Goal: Transaction & Acquisition: Purchase product/service

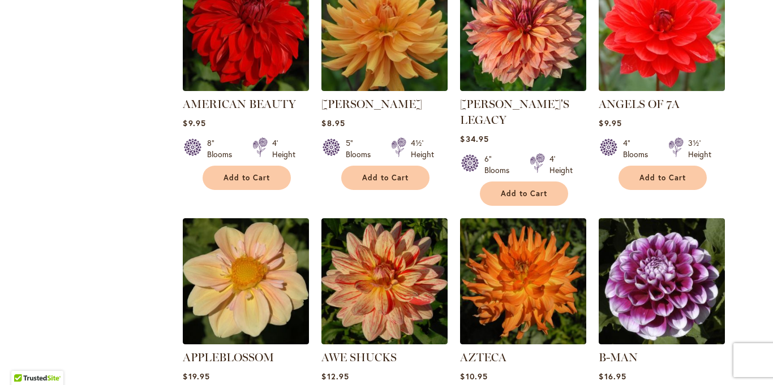
scroll to position [864, 0]
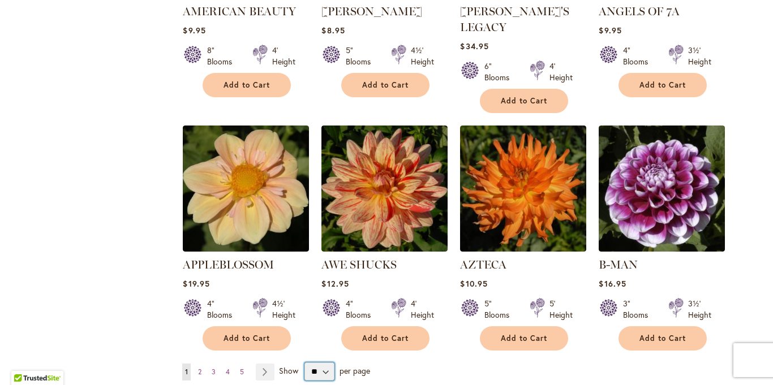
click at [328, 363] on select "** ** ** **" at bounding box center [320, 372] width 30 height 18
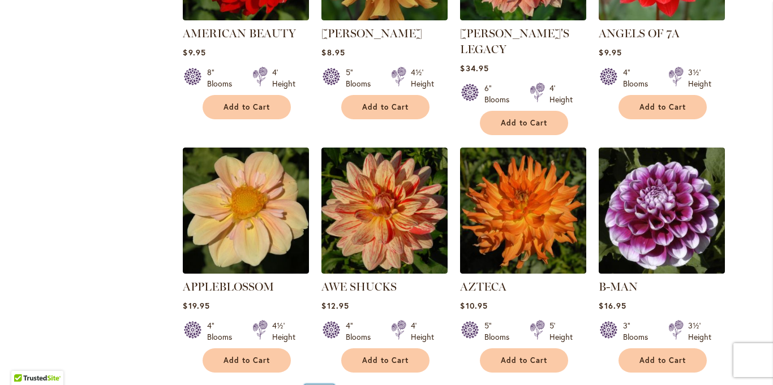
scroll to position [885, 0]
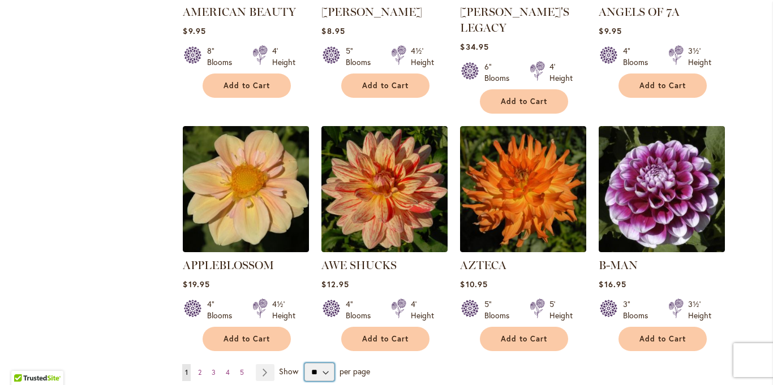
select select "**"
click at [305, 363] on select "** ** ** **" at bounding box center [320, 372] width 30 height 18
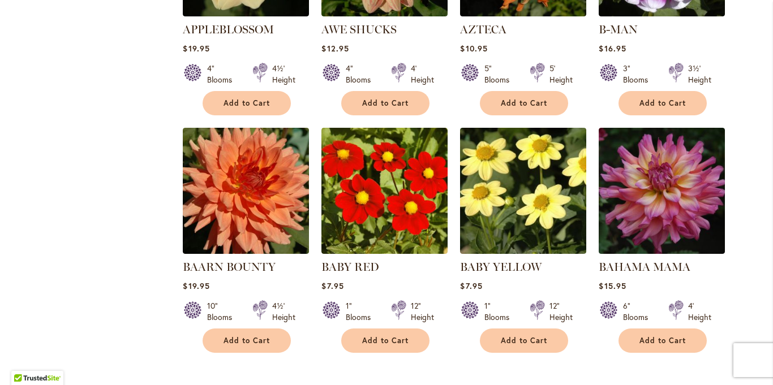
scroll to position [1136, 0]
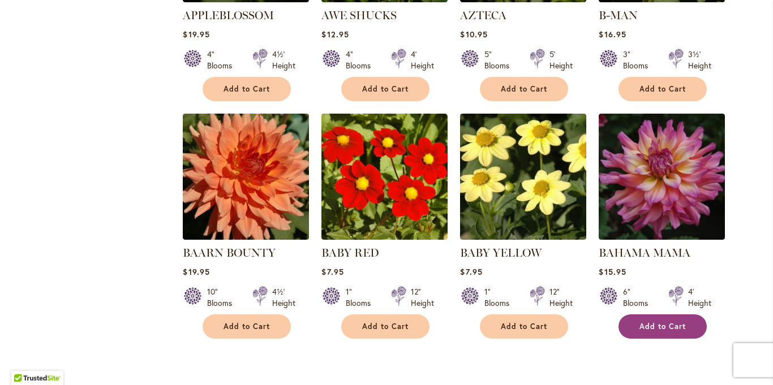
click at [675, 322] on span "Add to Cart" at bounding box center [663, 327] width 46 height 10
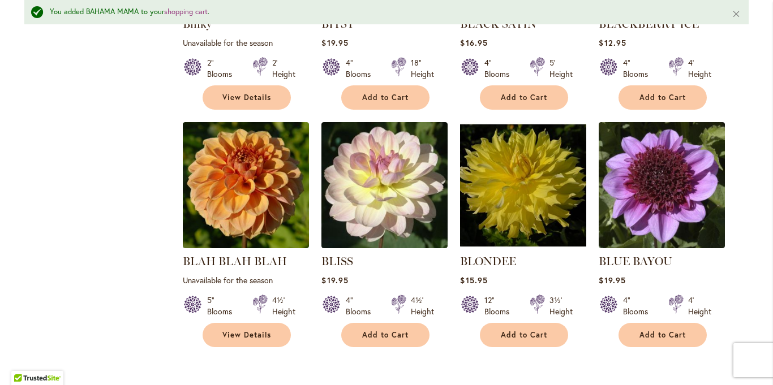
scroll to position [2355, 0]
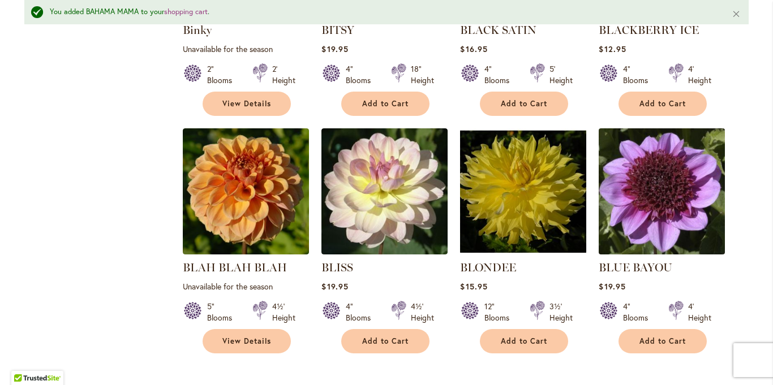
click at [654, 169] on img at bounding box center [662, 191] width 132 height 132
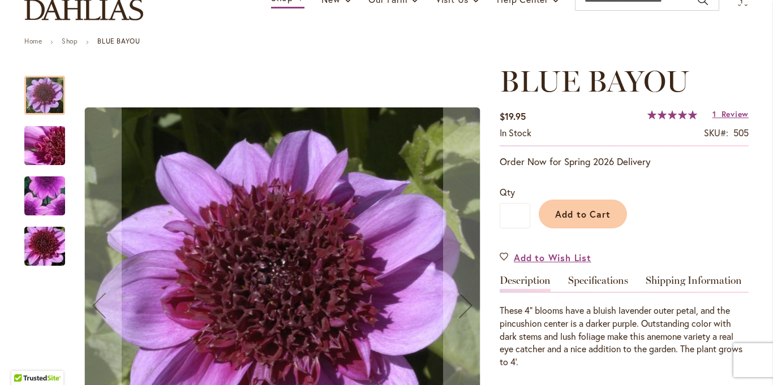
scroll to position [89, 0]
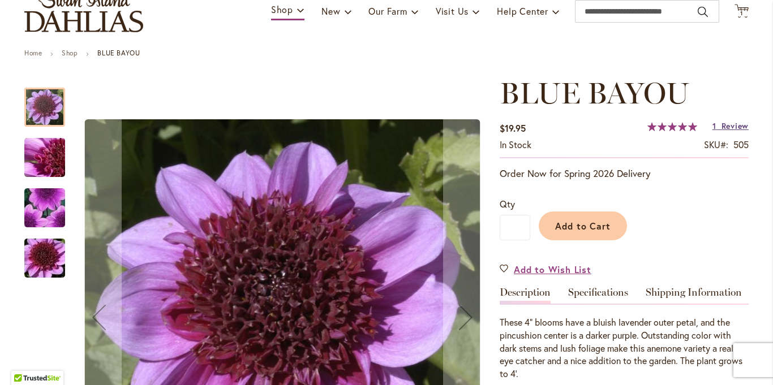
click at [729, 127] on span "Review" at bounding box center [735, 126] width 27 height 11
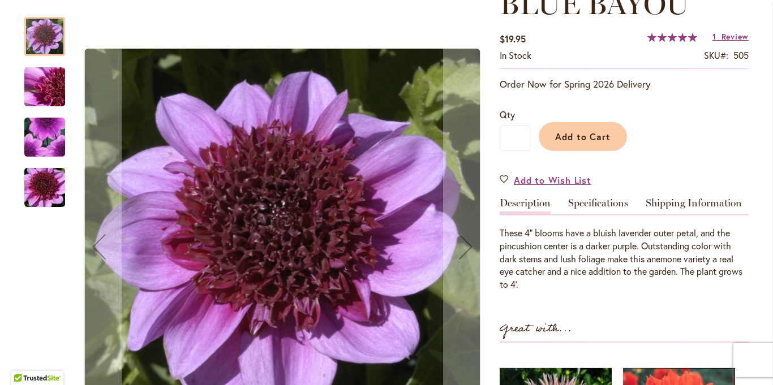
scroll to position [187, 0]
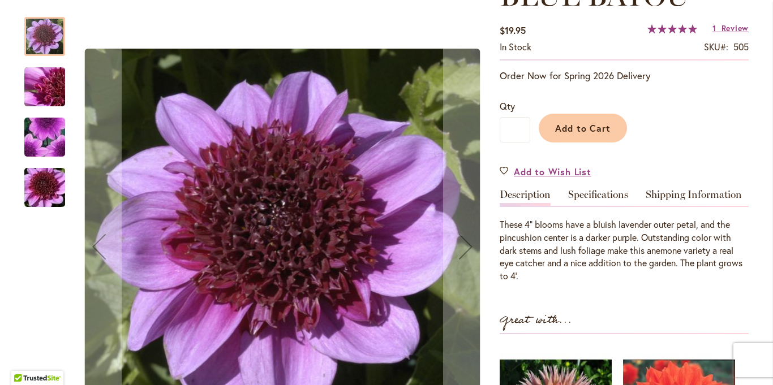
click at [46, 82] on img "BLUE BAYOU" at bounding box center [45, 87] width 82 height 61
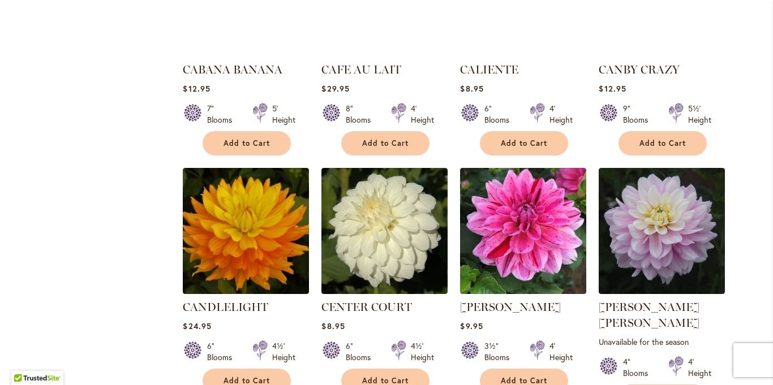
scroll to position [3742, 0]
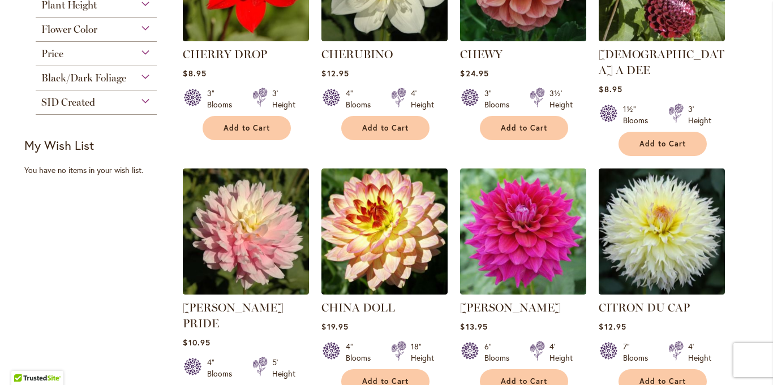
scroll to position [689, 0]
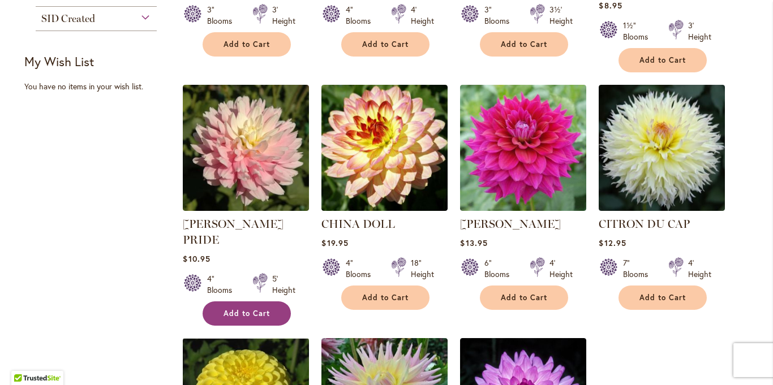
click at [241, 309] on span "Add to Cart" at bounding box center [247, 314] width 46 height 10
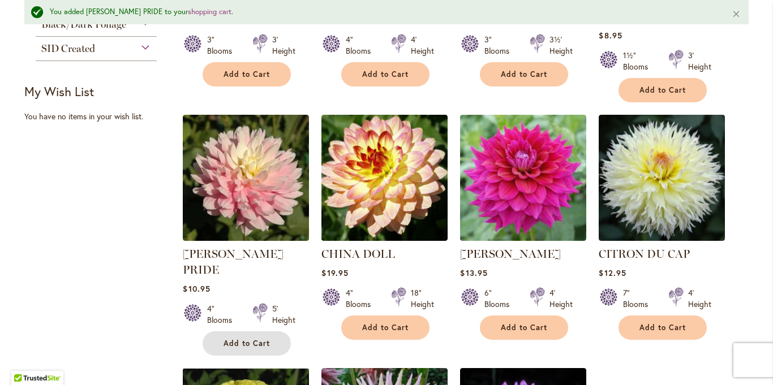
scroll to position [719, 0]
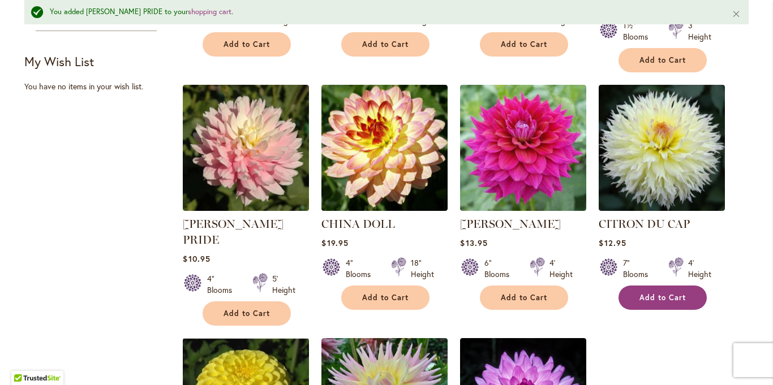
click at [658, 293] on span "Add to Cart" at bounding box center [663, 298] width 46 height 10
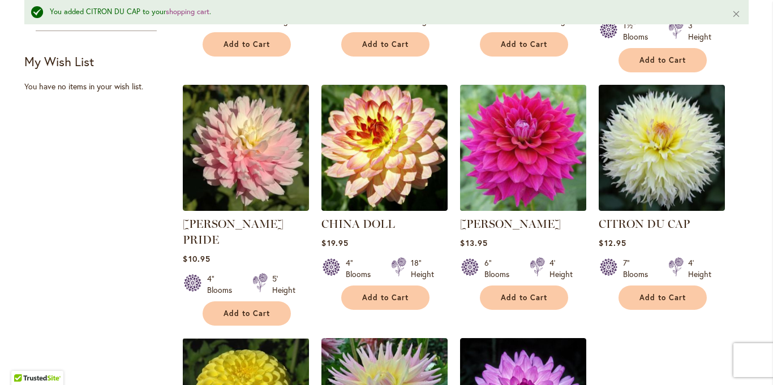
click at [522, 137] on img at bounding box center [523, 148] width 132 height 132
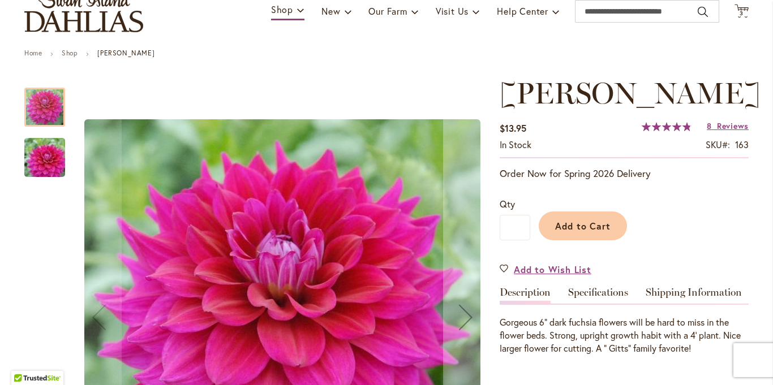
scroll to position [54, 0]
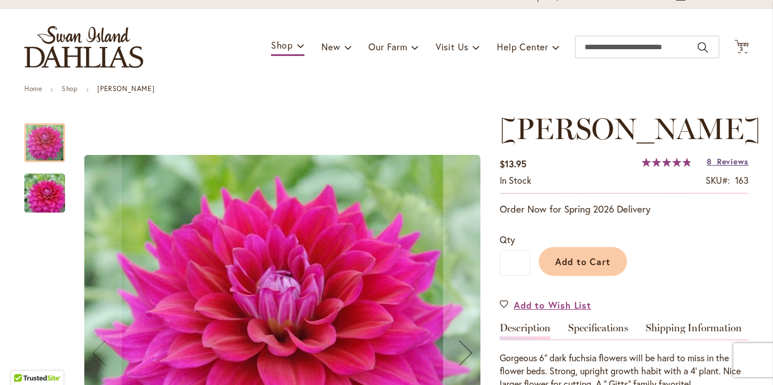
click at [732, 162] on span "Reviews" at bounding box center [733, 161] width 32 height 11
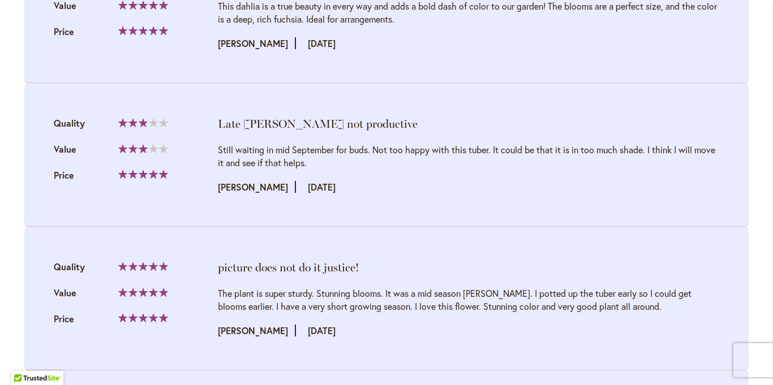
scroll to position [0, 0]
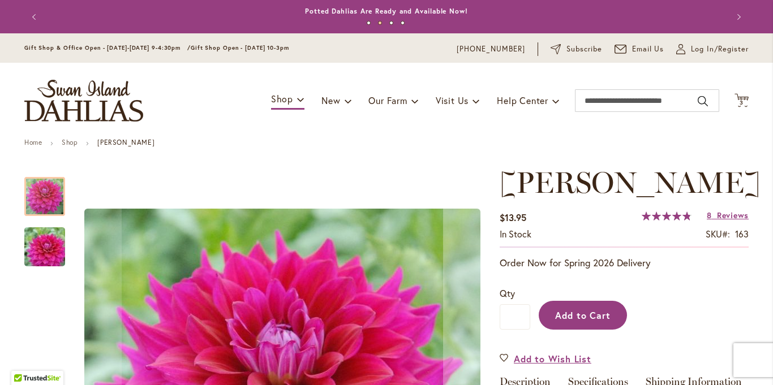
click at [601, 312] on span "Add to Cart" at bounding box center [583, 316] width 56 height 12
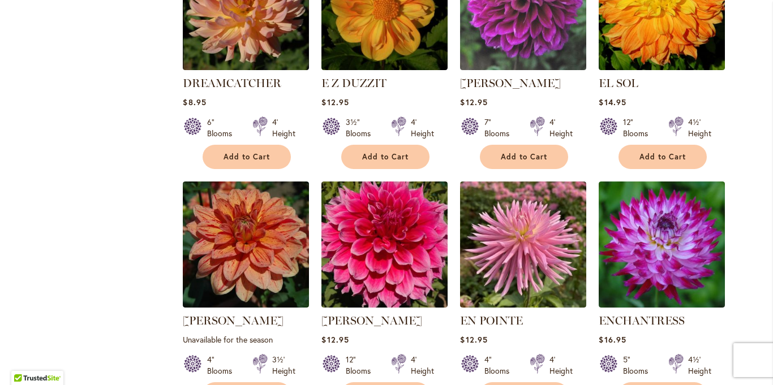
scroll to position [3095, 0]
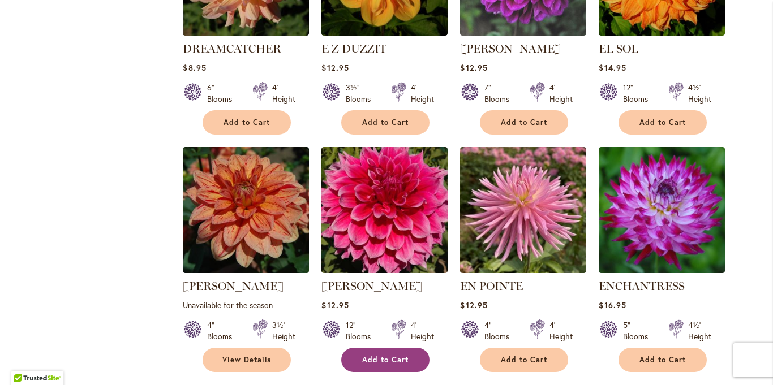
click at [397, 355] on span "Add to Cart" at bounding box center [385, 360] width 46 height 10
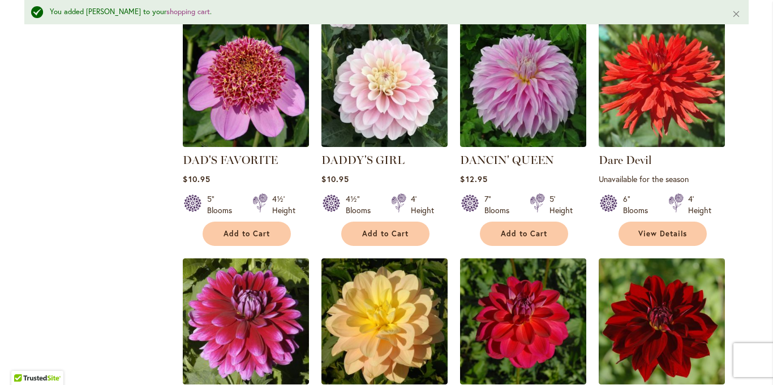
scroll to position [1968, 0]
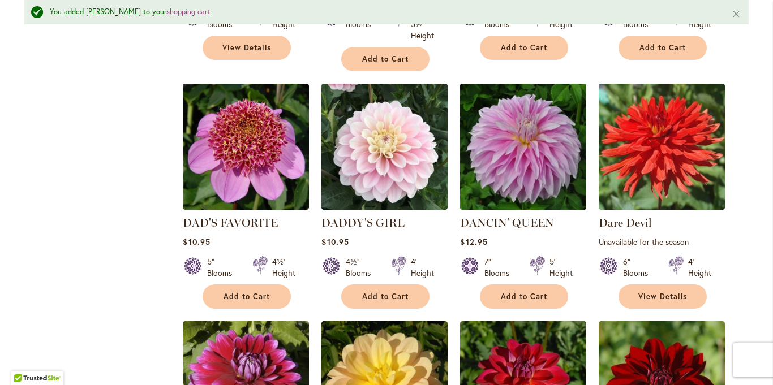
click at [547, 114] on img at bounding box center [523, 146] width 132 height 132
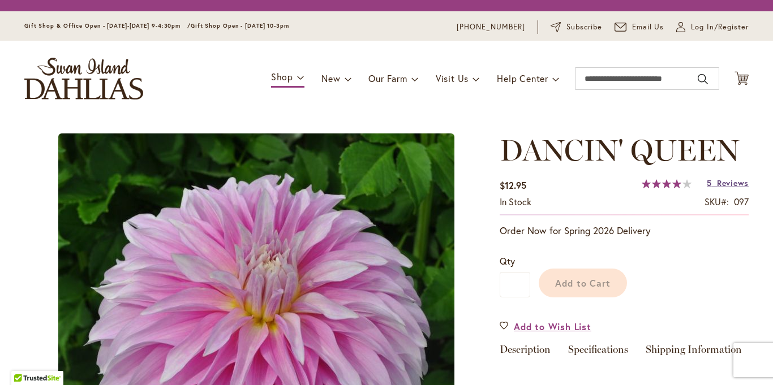
click at [732, 183] on span "Reviews" at bounding box center [733, 183] width 32 height 11
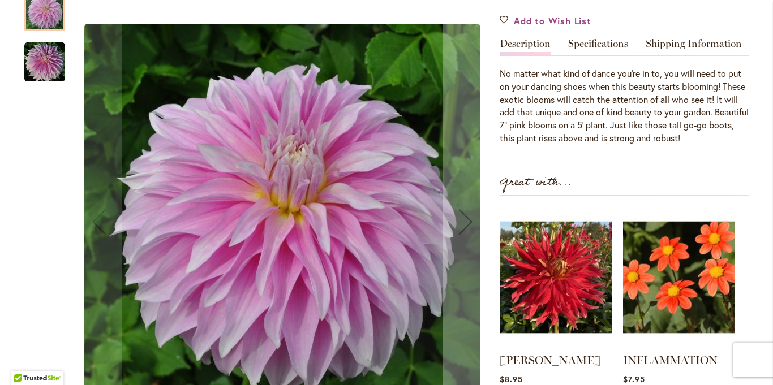
scroll to position [131, 0]
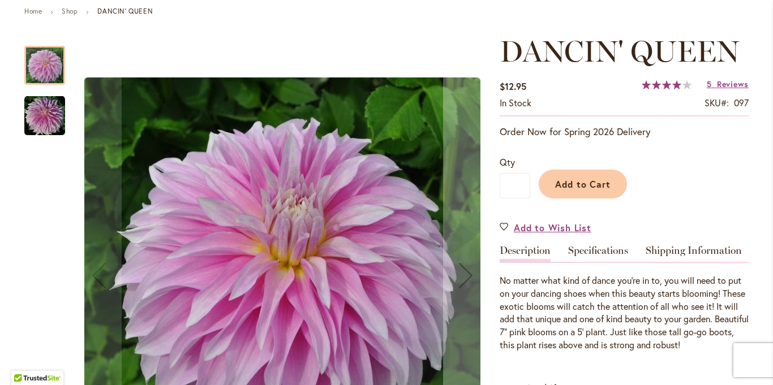
click at [43, 118] on img "Dancin' Queen" at bounding box center [44, 116] width 41 height 41
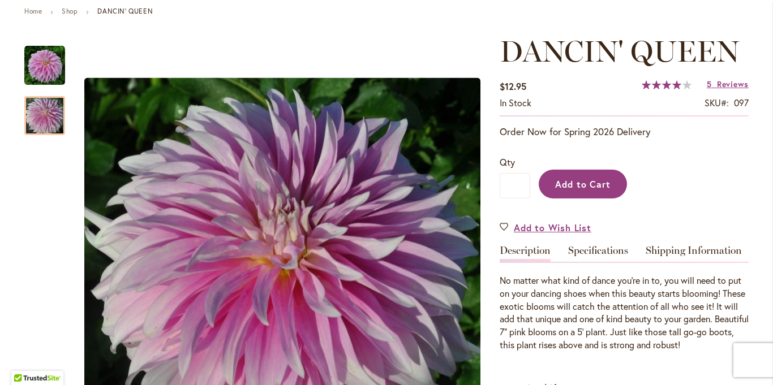
click at [601, 192] on button "Add to Cart" at bounding box center [583, 184] width 88 height 29
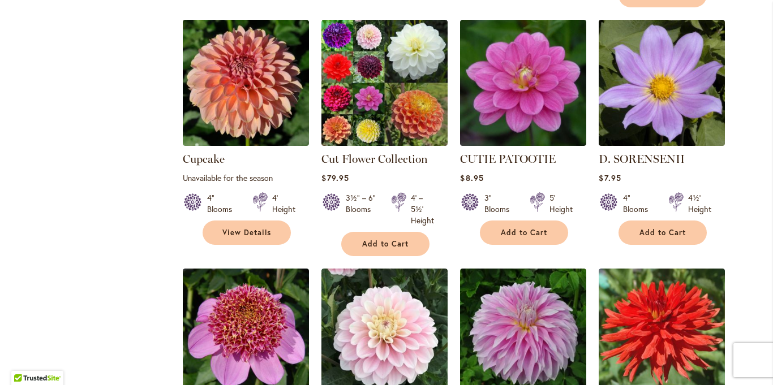
scroll to position [1906, 0]
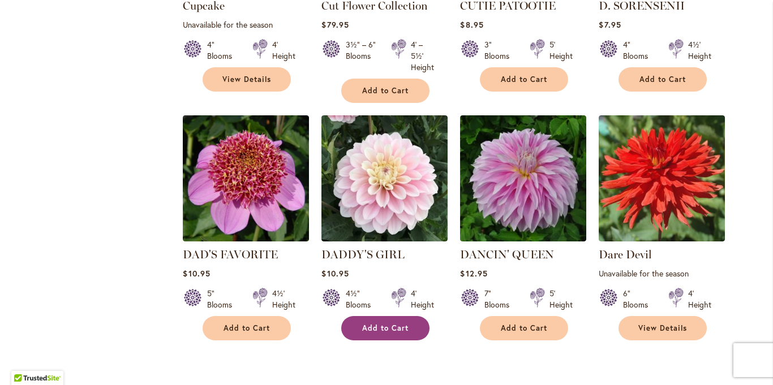
click at [390, 324] on span "Add to Cart" at bounding box center [385, 329] width 46 height 10
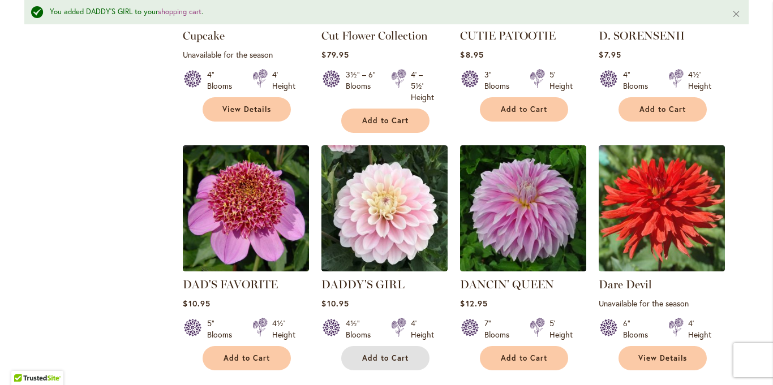
scroll to position [30, 0]
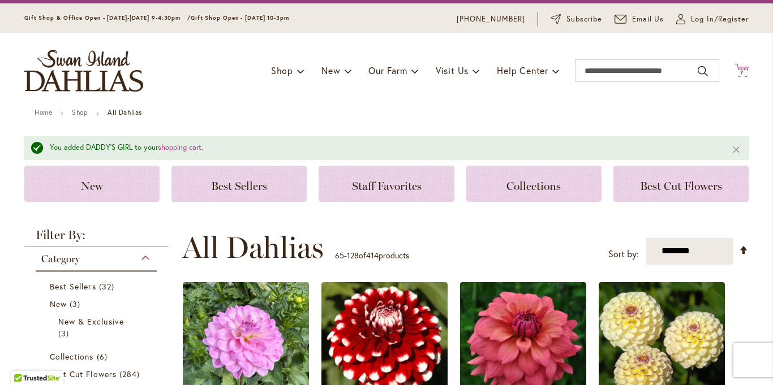
click at [740, 72] on span "7" at bounding box center [741, 72] width 3 height 7
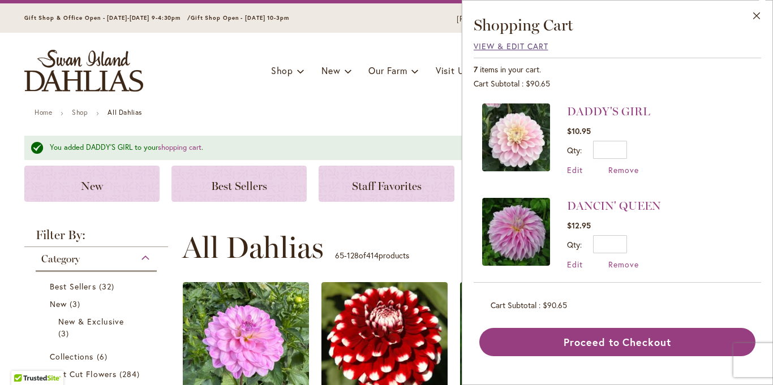
click at [502, 45] on span "View & Edit Cart" at bounding box center [511, 46] width 75 height 11
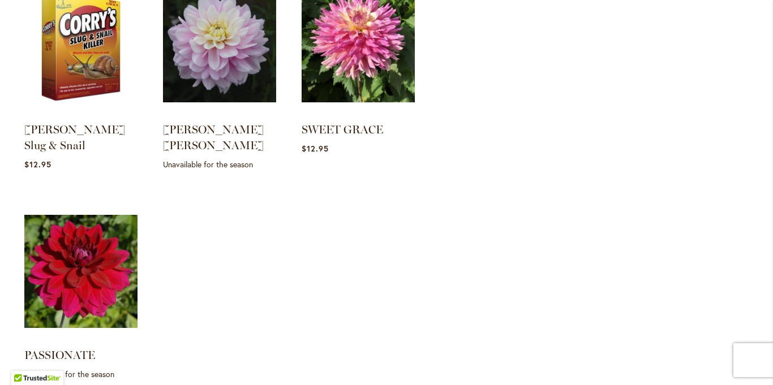
scroll to position [1381, 0]
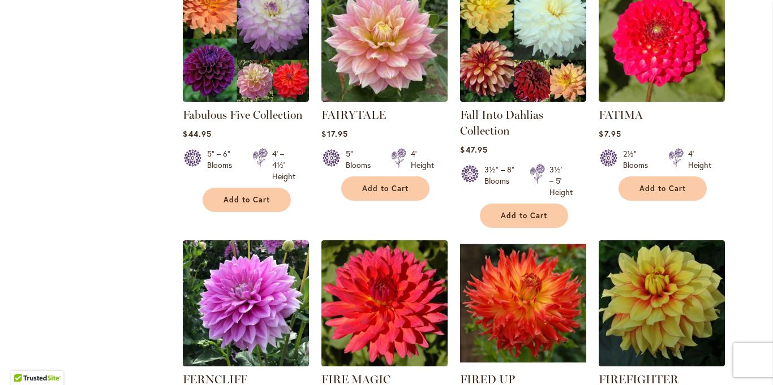
scroll to position [4006, 0]
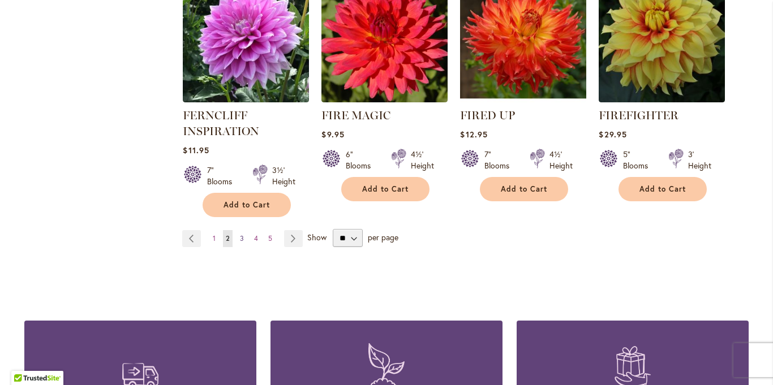
click at [241, 234] on span "3" at bounding box center [242, 238] width 4 height 8
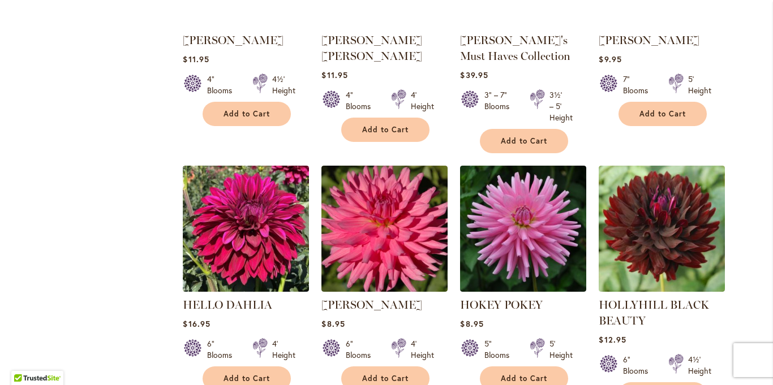
scroll to position [2834, 0]
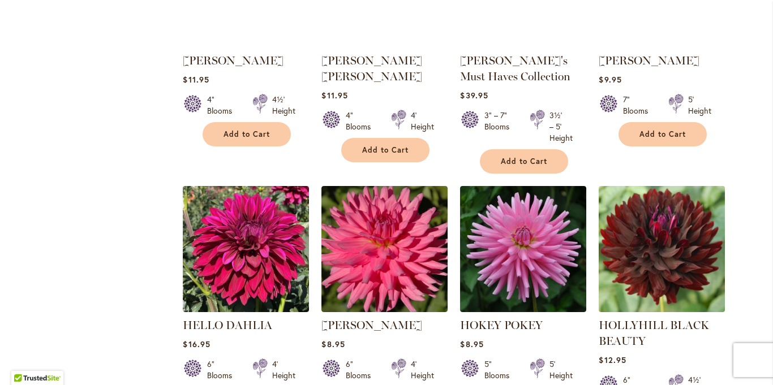
click at [649, 183] on img at bounding box center [662, 249] width 132 height 132
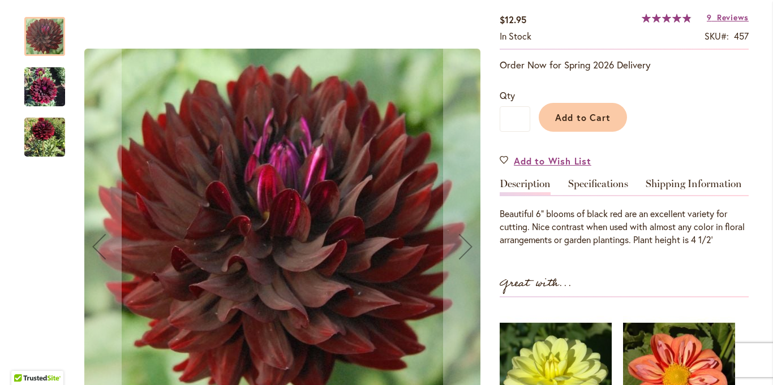
scroll to position [237, 0]
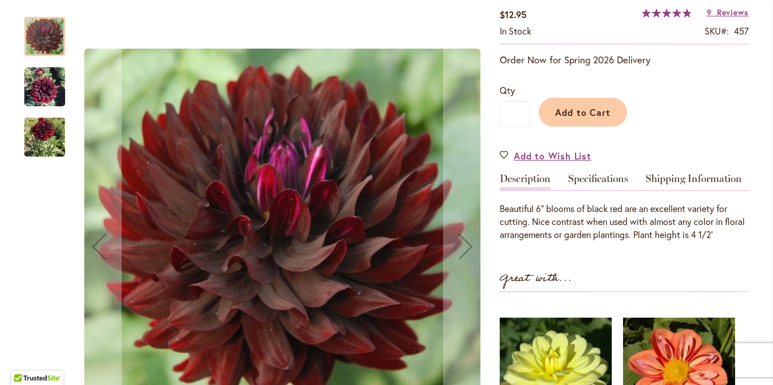
click at [46, 87] on img "HOLLYHILL BLACK BEAUTY" at bounding box center [44, 87] width 41 height 54
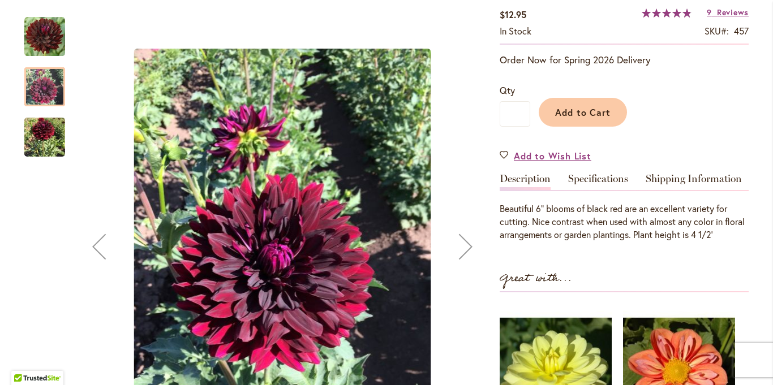
click at [45, 104] on div at bounding box center [44, 86] width 41 height 39
click at [54, 145] on img "HOLLYHILL BLACK BEAUTY" at bounding box center [44, 138] width 41 height 52
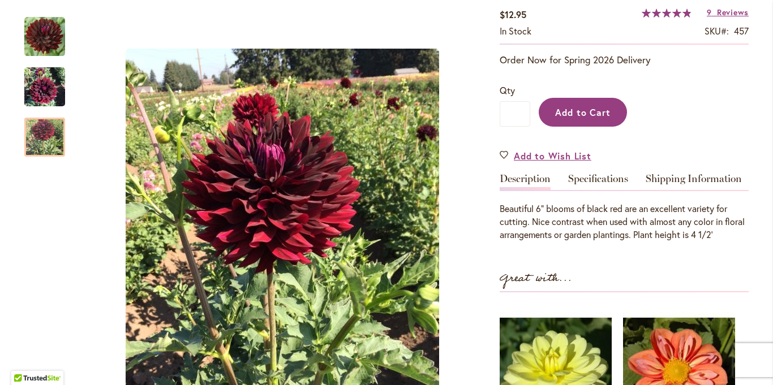
click at [595, 121] on button "Add to Cart" at bounding box center [583, 112] width 88 height 29
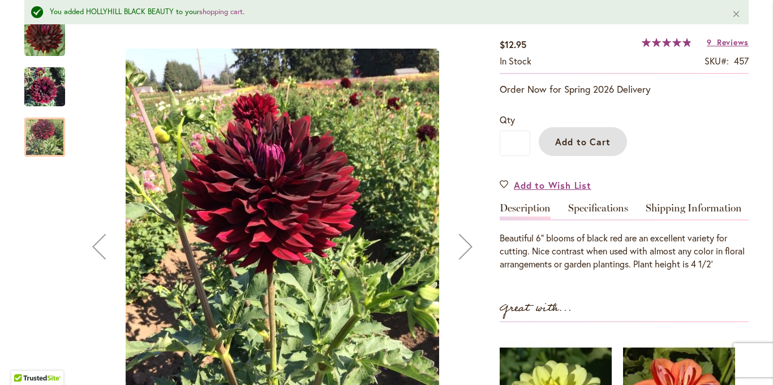
scroll to position [267, 0]
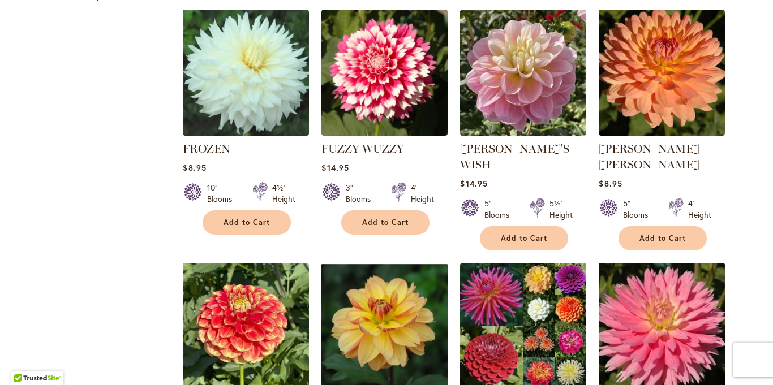
scroll to position [937, 0]
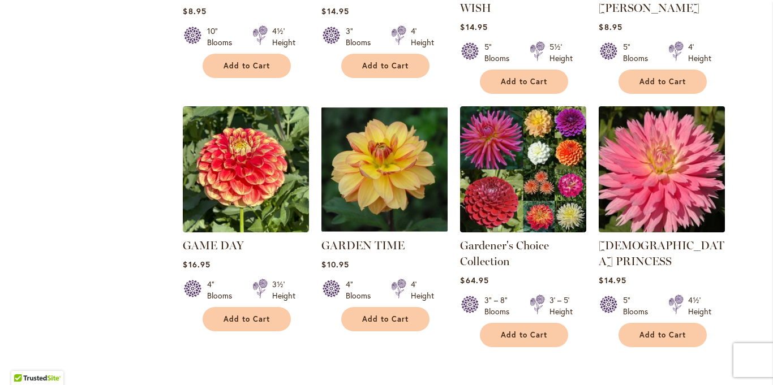
click at [676, 136] on img at bounding box center [662, 170] width 132 height 132
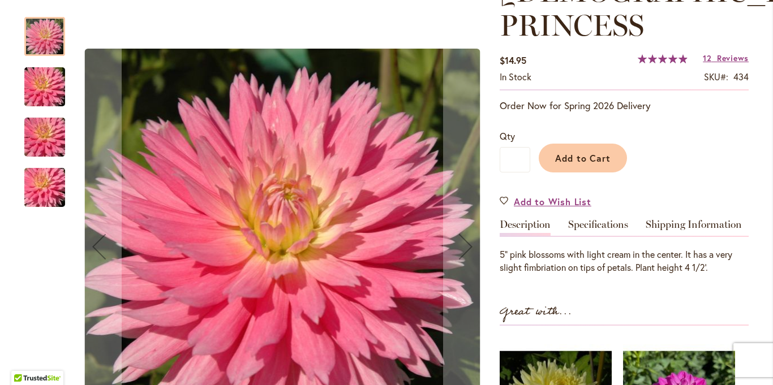
scroll to position [201, 0]
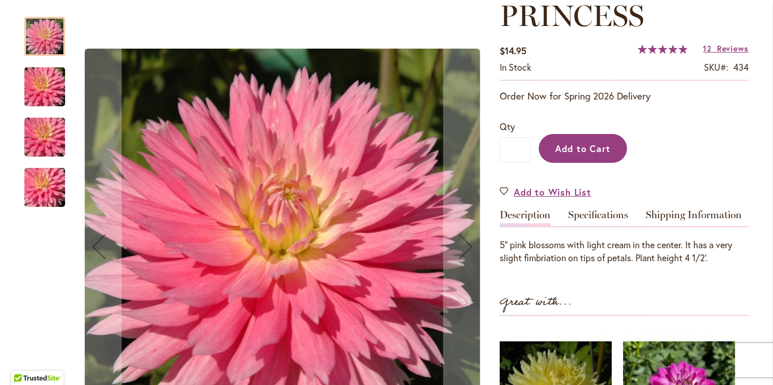
click at [600, 143] on span "Add to Cart" at bounding box center [583, 149] width 56 height 12
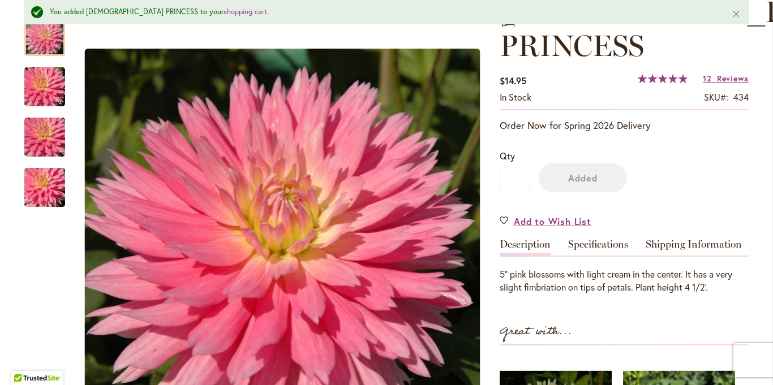
scroll to position [231, 0]
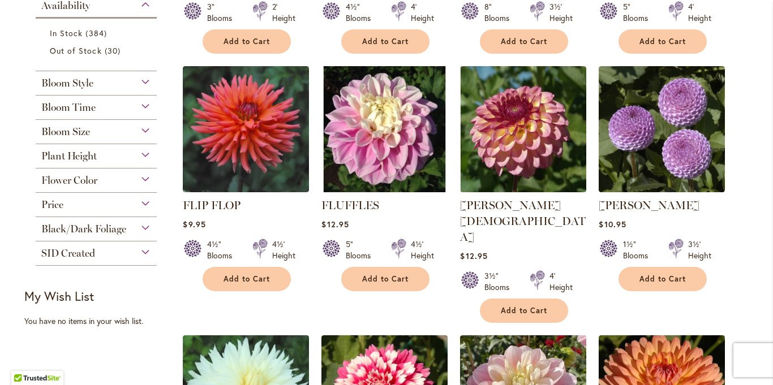
scroll to position [399, 0]
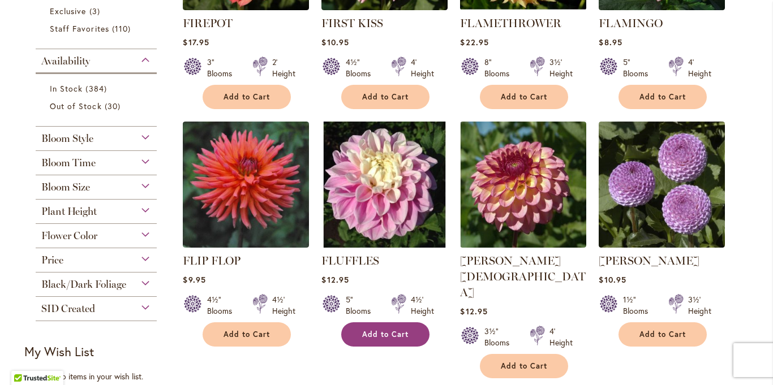
click at [383, 337] on span "Add to Cart" at bounding box center [385, 335] width 46 height 10
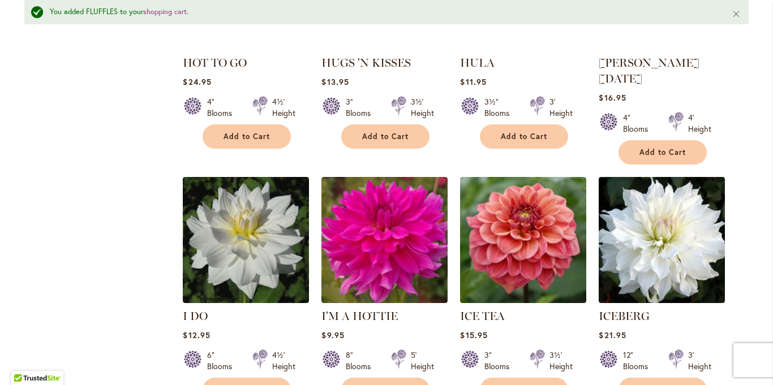
scroll to position [3862, 0]
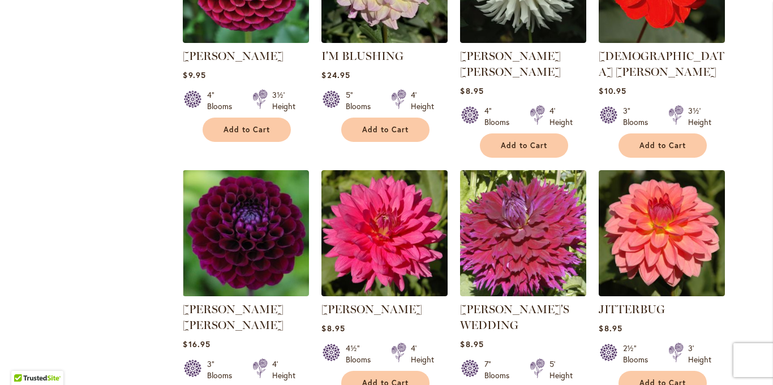
scroll to position [935, 0]
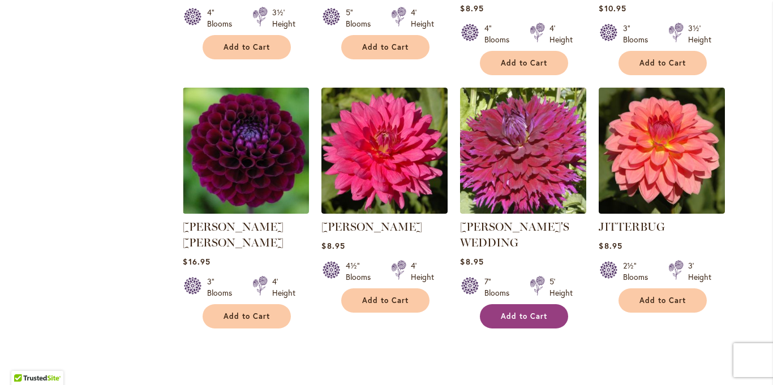
click at [503, 312] on span "Add to Cart" at bounding box center [524, 317] width 46 height 10
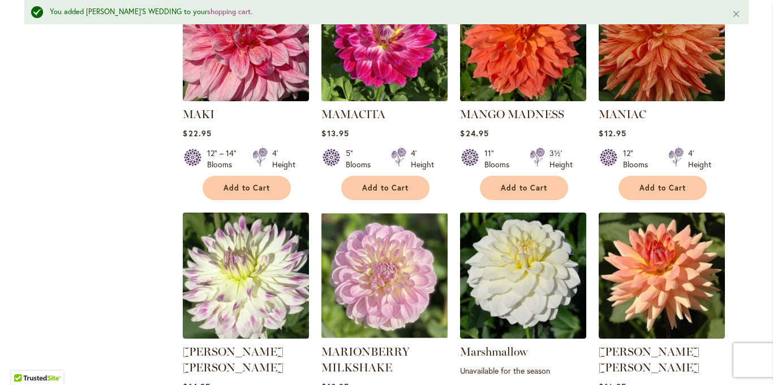
scroll to position [3786, 0]
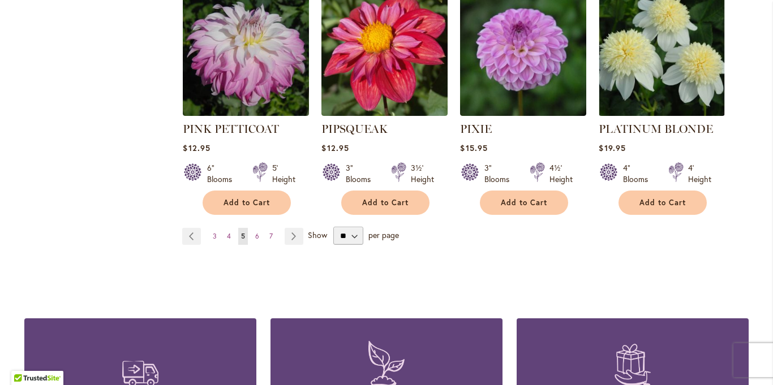
scroll to position [3873, 0]
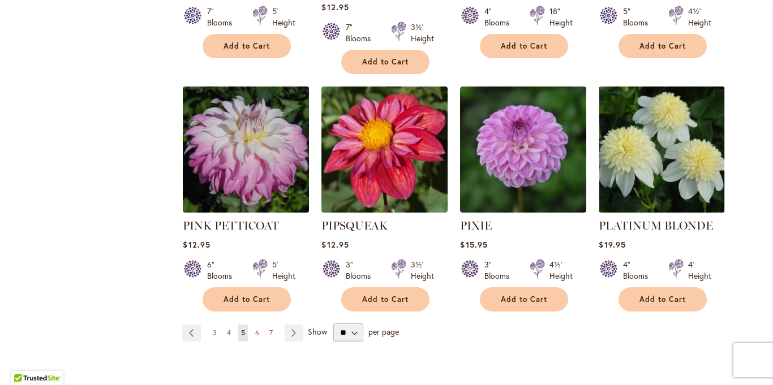
click at [276, 84] on img at bounding box center [246, 150] width 132 height 132
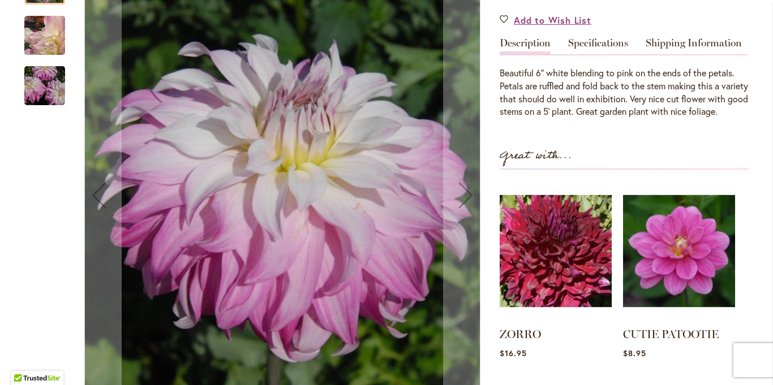
scroll to position [186, 0]
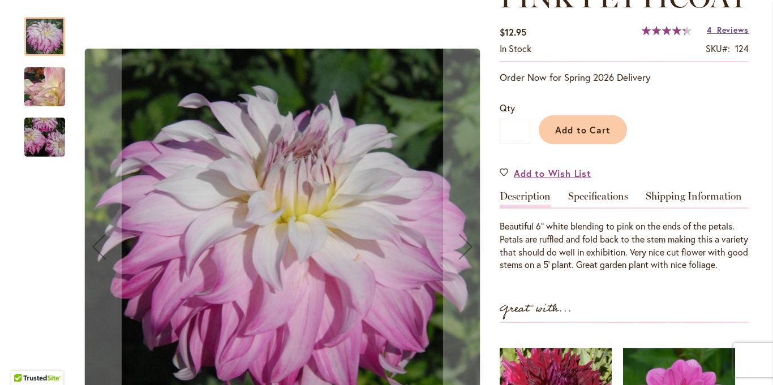
click at [735, 35] on span "Reviews" at bounding box center [733, 29] width 32 height 11
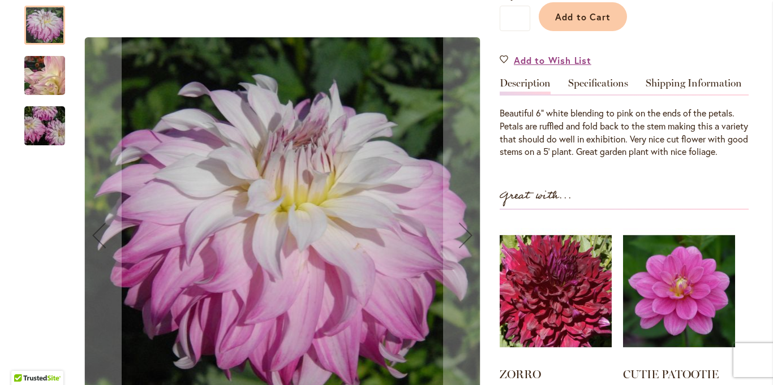
scroll to position [295, 0]
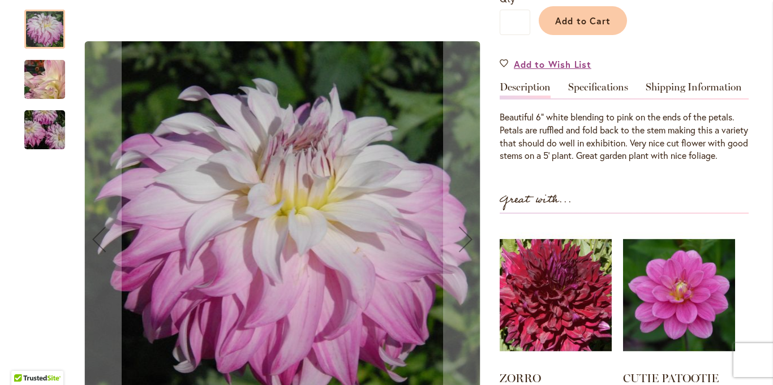
click at [41, 97] on img "Pink Petticoat" at bounding box center [45, 79] width 82 height 67
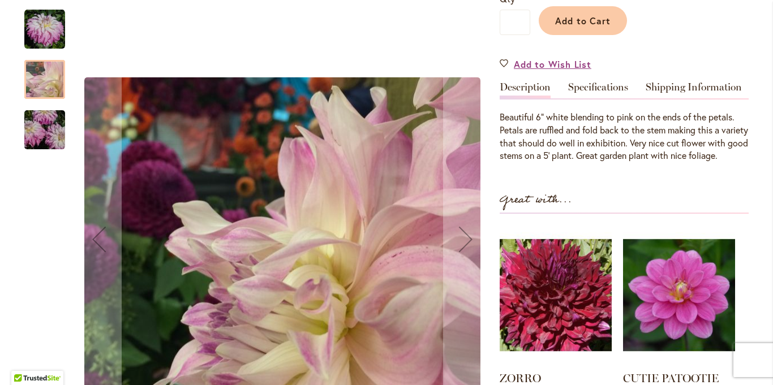
click at [39, 130] on img "Pink Petticoat" at bounding box center [45, 129] width 82 height 54
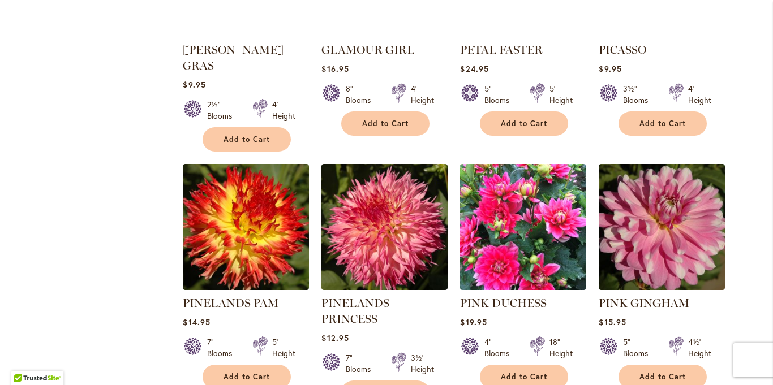
scroll to position [3280, 0]
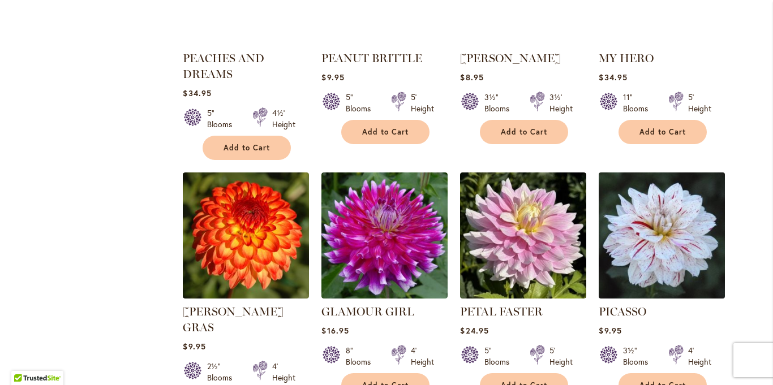
click at [653, 198] on img at bounding box center [662, 236] width 132 height 132
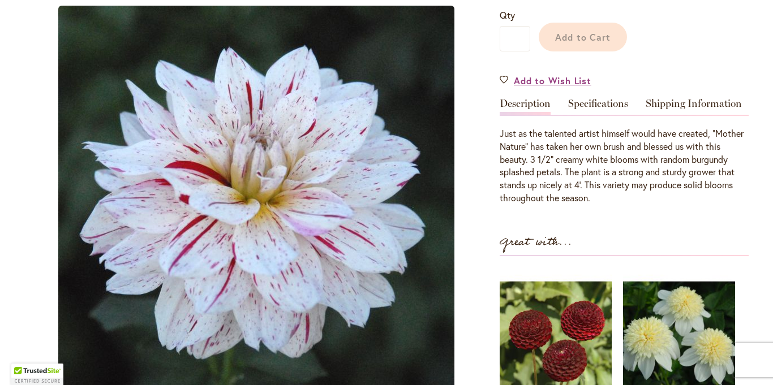
scroll to position [173, 0]
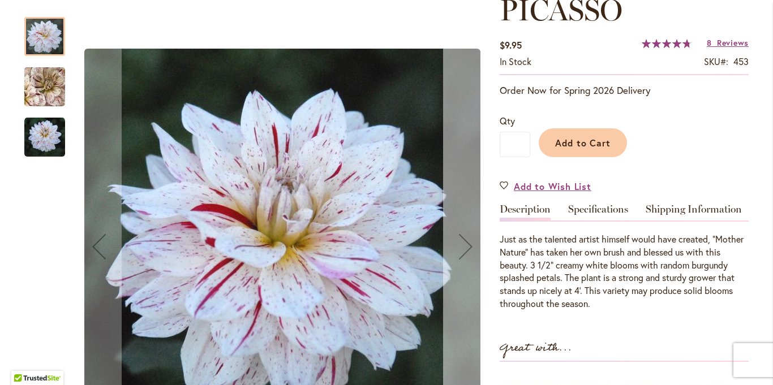
click at [473, 250] on div "Next" at bounding box center [465, 246] width 45 height 45
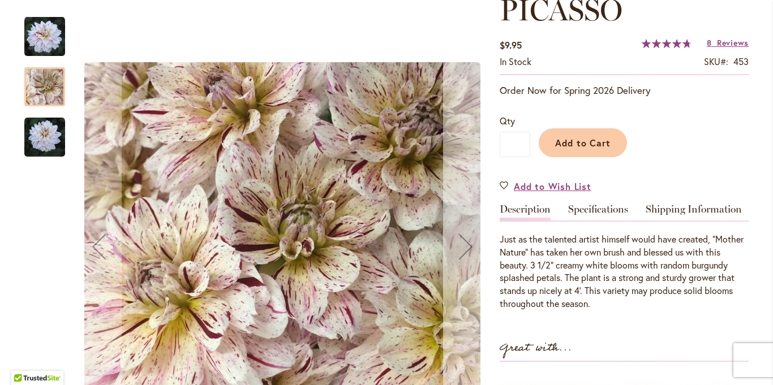
click at [472, 251] on div "Next" at bounding box center [465, 246] width 45 height 45
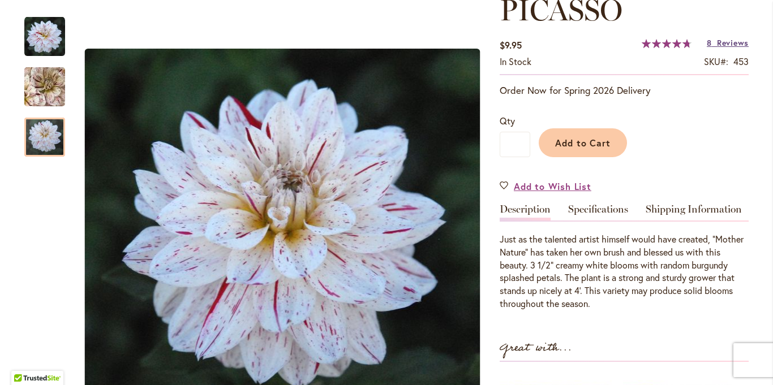
click at [721, 46] on span "Reviews" at bounding box center [733, 42] width 32 height 11
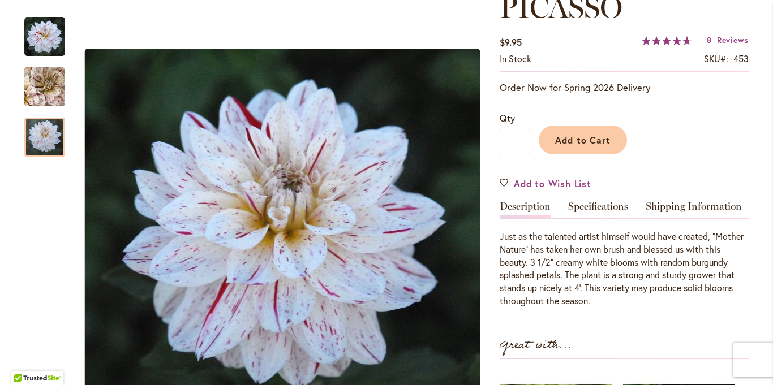
scroll to position [180, 0]
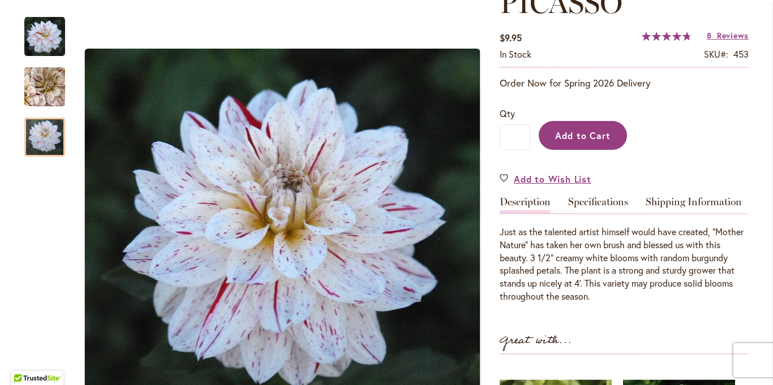
click at [582, 147] on button "Add to Cart" at bounding box center [583, 135] width 88 height 29
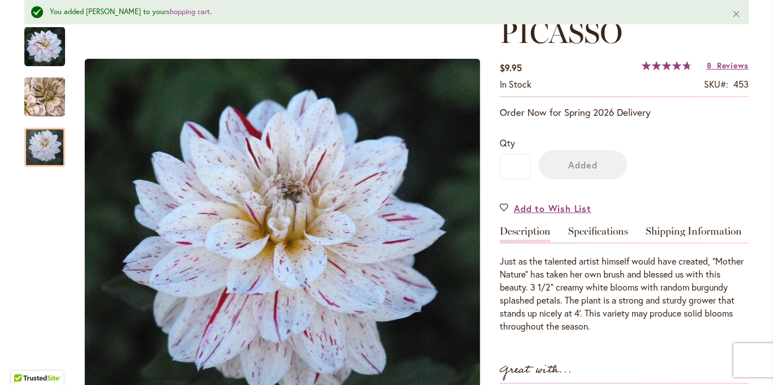
scroll to position [210, 0]
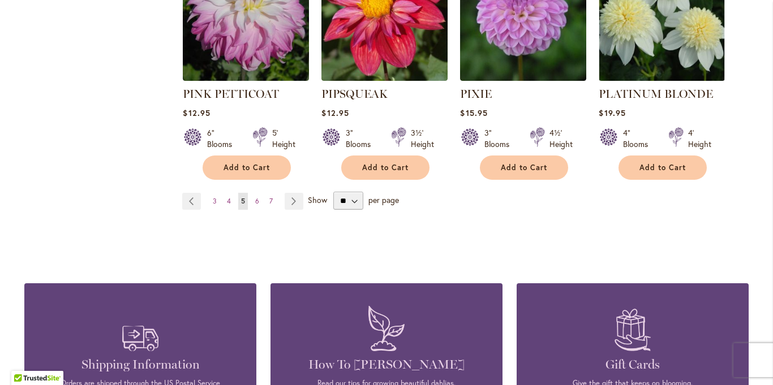
scroll to position [3922, 0]
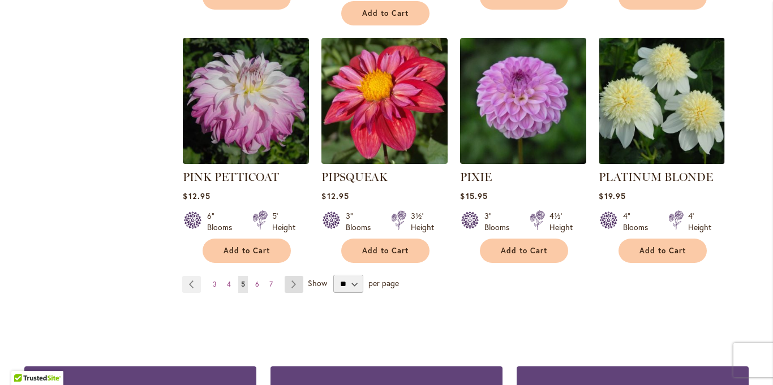
click at [288, 276] on link "Page Next" at bounding box center [294, 284] width 19 height 17
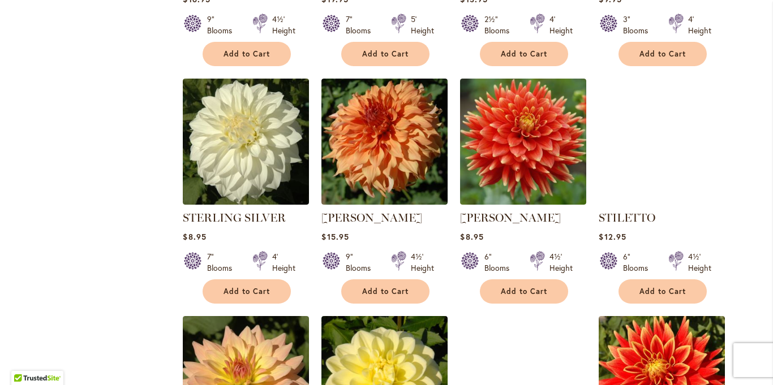
scroll to position [2396, 0]
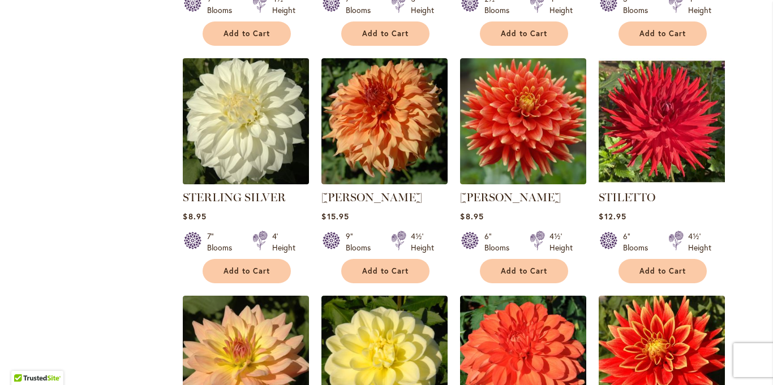
click at [259, 106] on img at bounding box center [246, 121] width 132 height 132
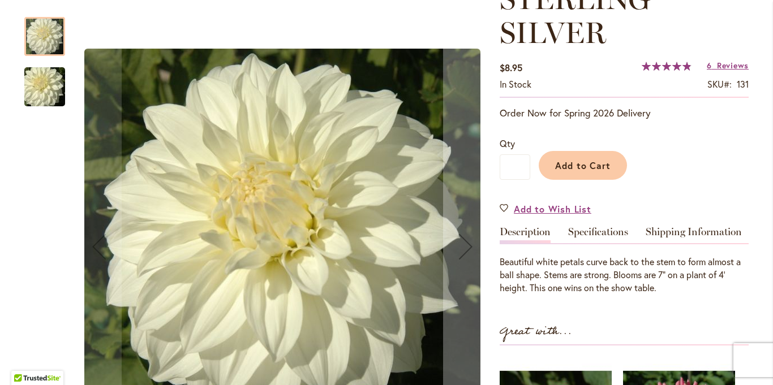
scroll to position [176, 0]
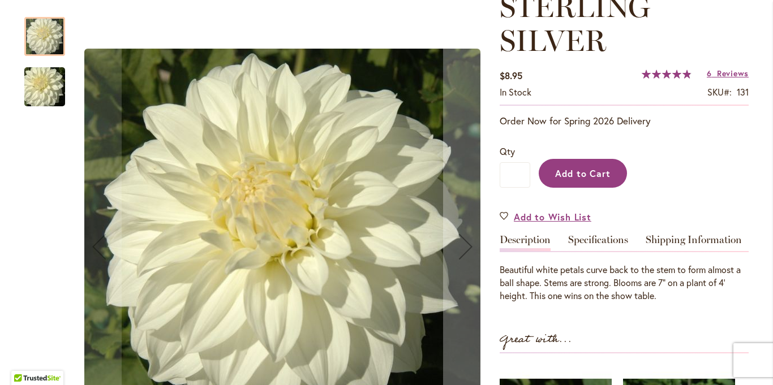
click at [586, 173] on span "Add to Cart" at bounding box center [583, 174] width 56 height 12
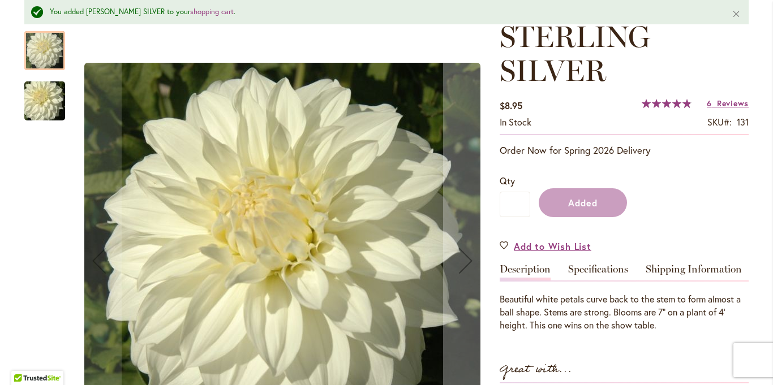
scroll to position [206, 0]
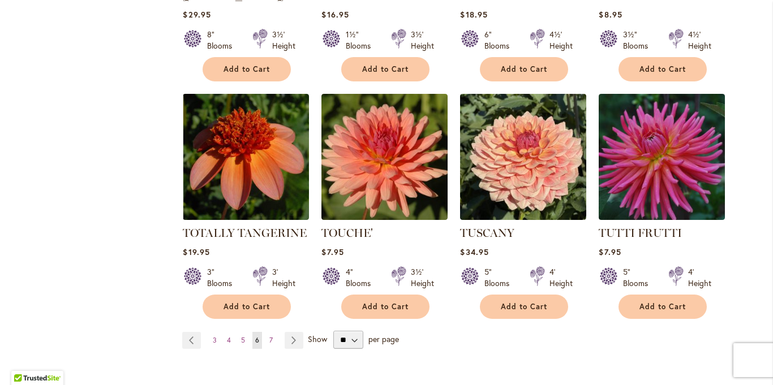
scroll to position [3832, 0]
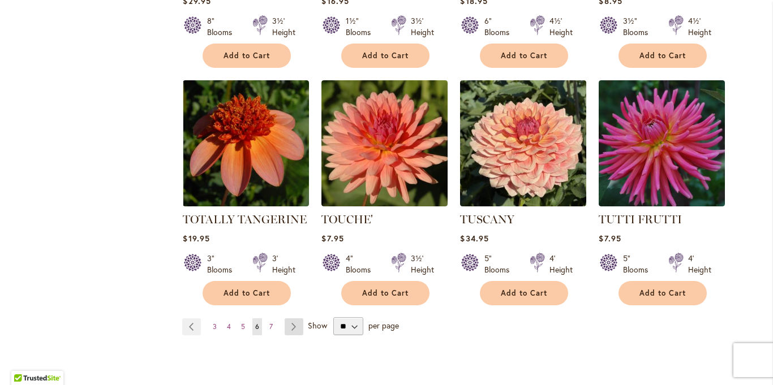
click at [291, 319] on link "Page Next" at bounding box center [294, 327] width 19 height 17
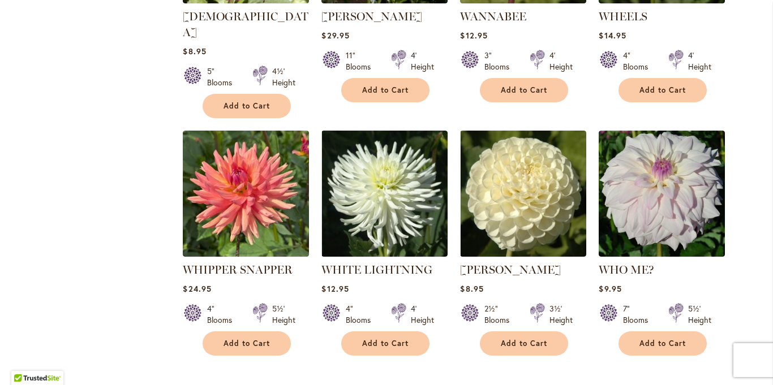
scroll to position [889, 0]
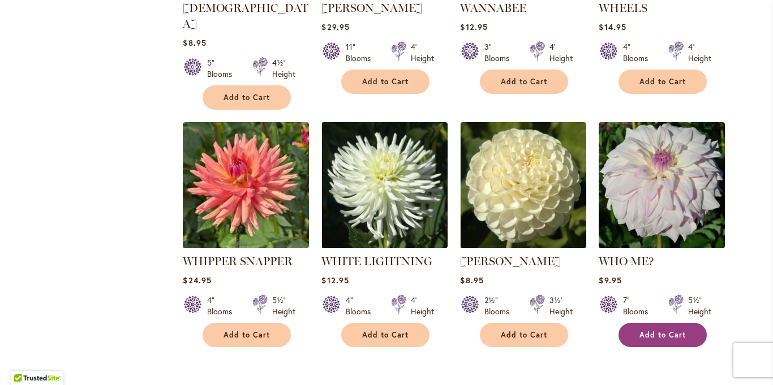
click at [670, 331] on span "Add to Cart" at bounding box center [663, 336] width 46 height 10
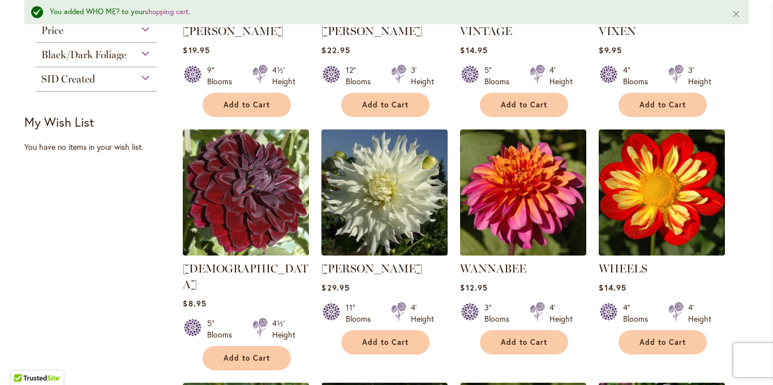
scroll to position [675, 0]
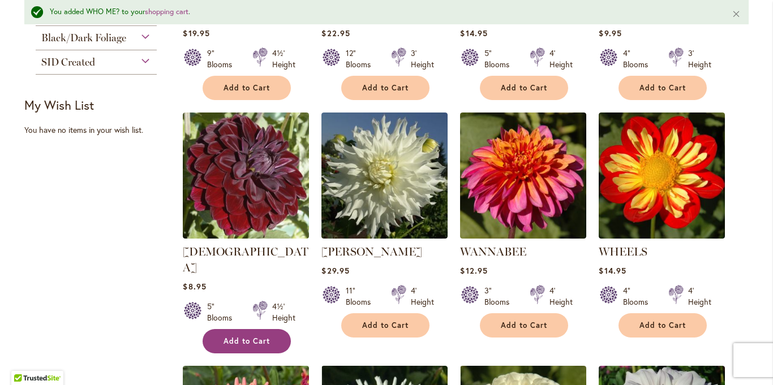
click at [238, 329] on button "Add to Cart" at bounding box center [247, 341] width 88 height 24
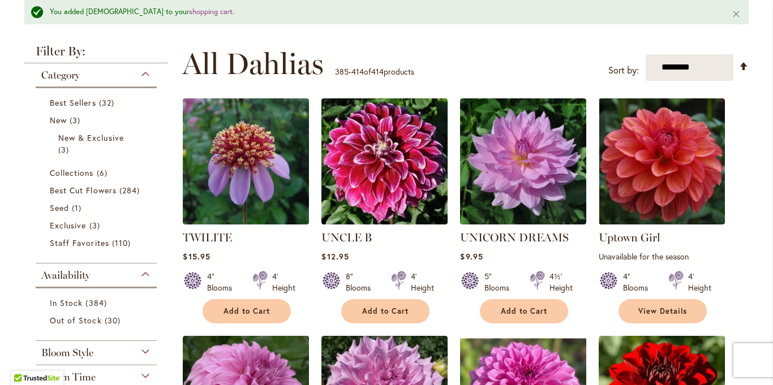
scroll to position [226, 0]
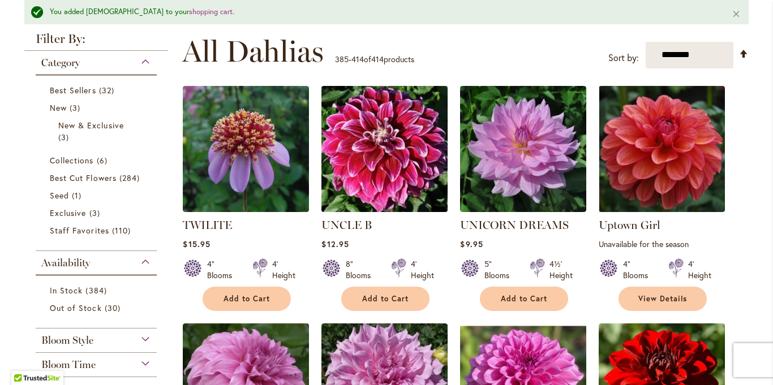
click at [385, 195] on img at bounding box center [385, 149] width 132 height 132
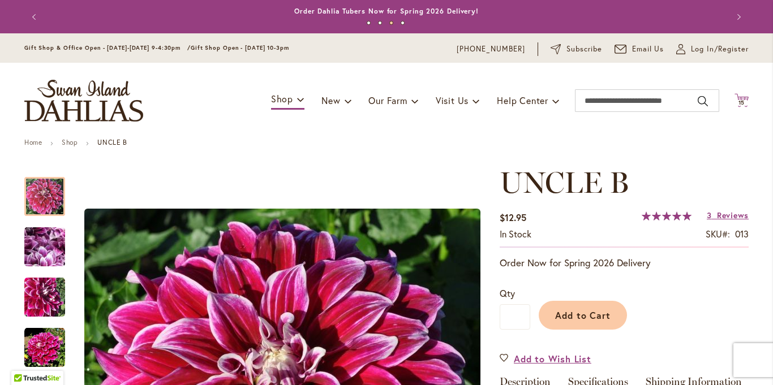
click at [741, 97] on icon at bounding box center [742, 100] width 14 height 14
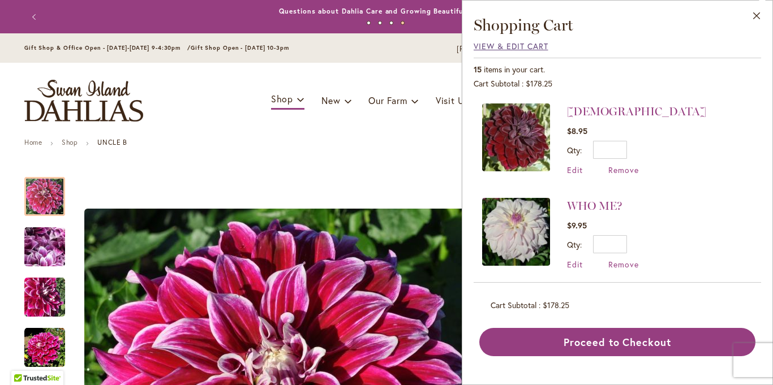
click at [526, 49] on span "View & Edit Cart" at bounding box center [511, 46] width 75 height 11
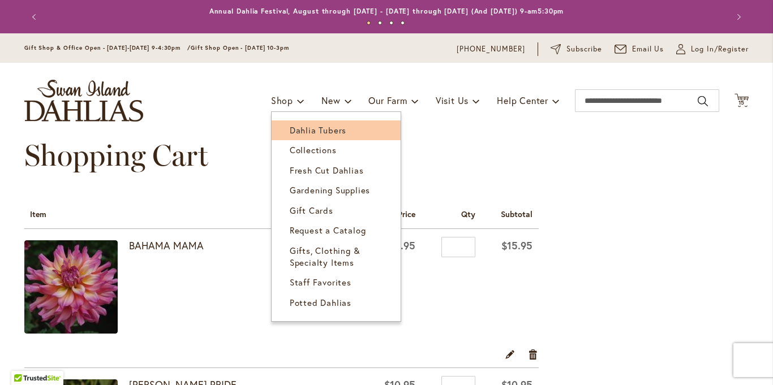
click at [291, 130] on span "Dahlia Tubers" at bounding box center [318, 130] width 57 height 11
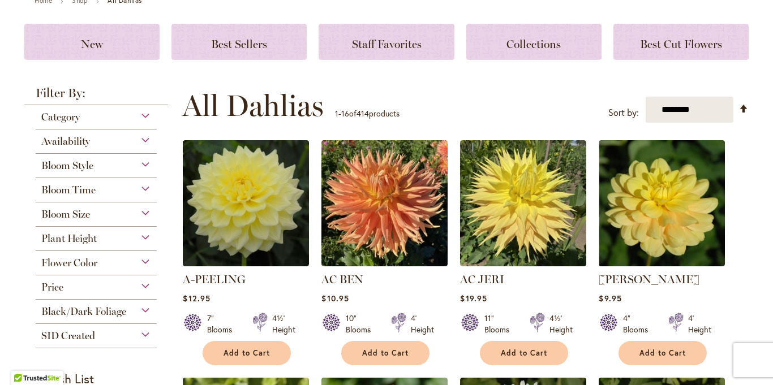
scroll to position [164, 0]
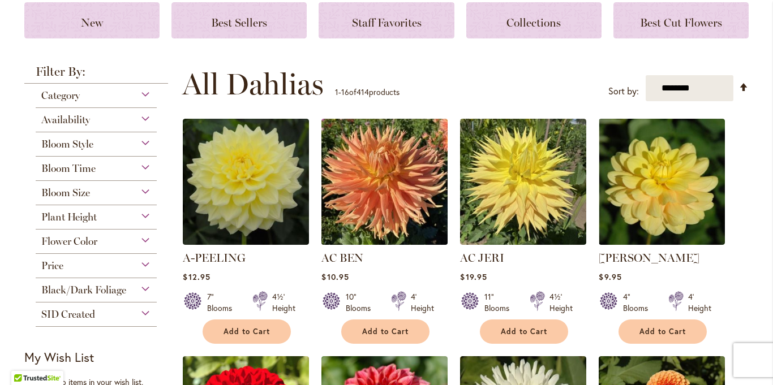
click at [380, 181] on img at bounding box center [385, 182] width 132 height 132
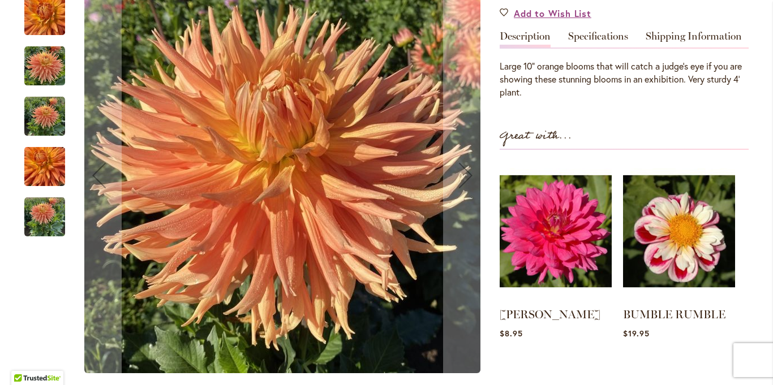
scroll to position [250, 0]
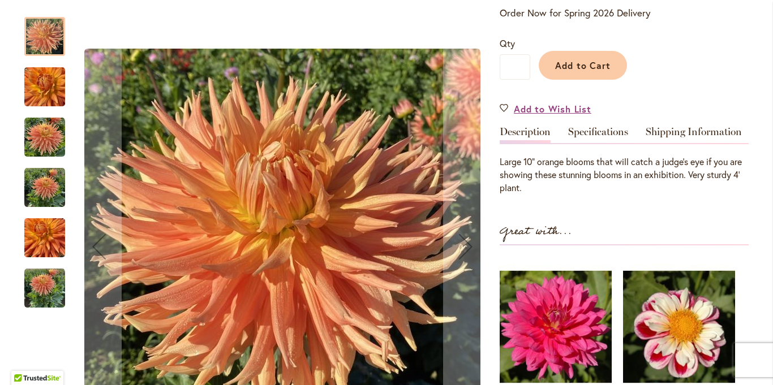
click at [42, 85] on img "AC BEN" at bounding box center [44, 87] width 41 height 54
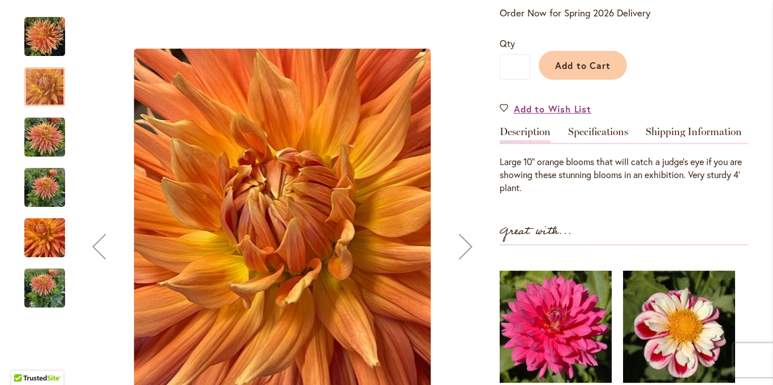
click at [43, 135] on img "AC BEN" at bounding box center [44, 137] width 41 height 41
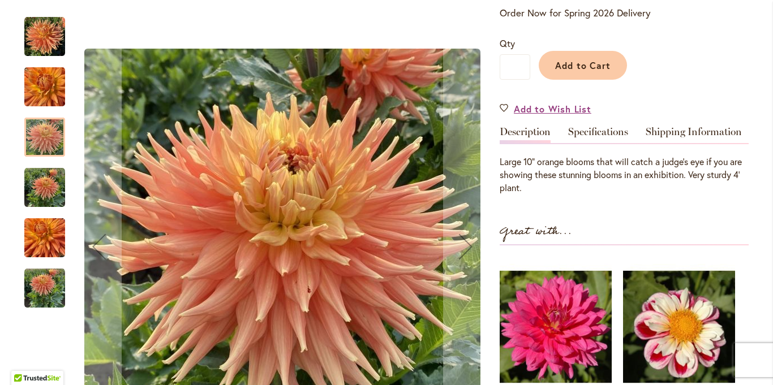
click at [45, 185] on img "AC BEN" at bounding box center [44, 188] width 41 height 41
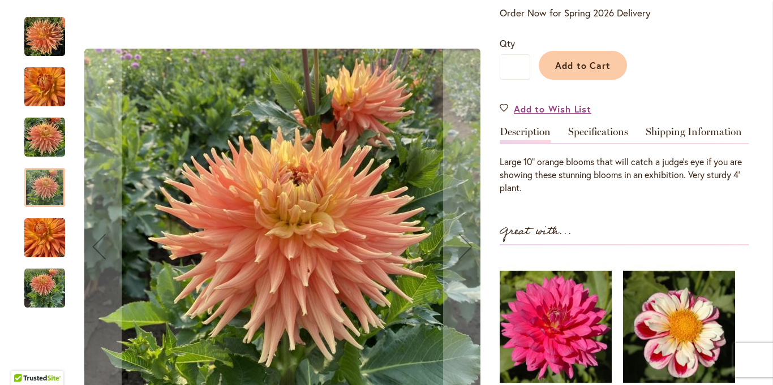
click at [42, 235] on img "AC BEN" at bounding box center [44, 238] width 41 height 54
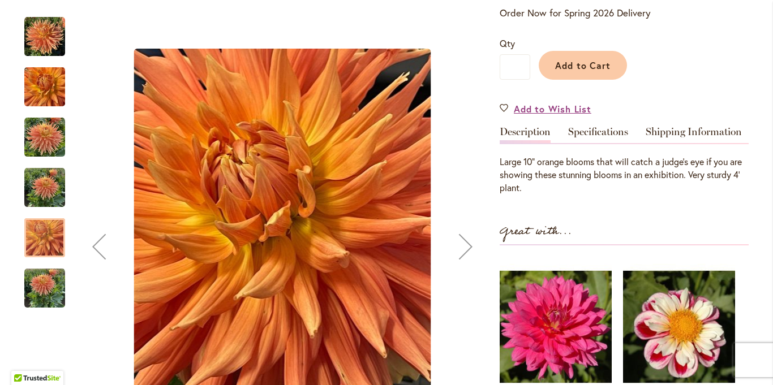
click at [44, 275] on img "AC BEN" at bounding box center [44, 288] width 41 height 41
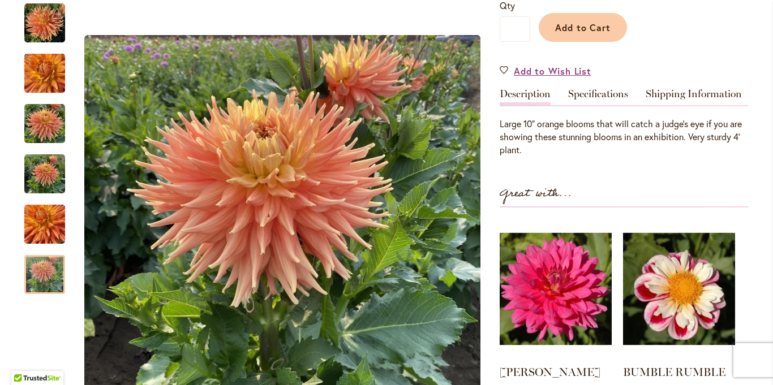
scroll to position [156, 0]
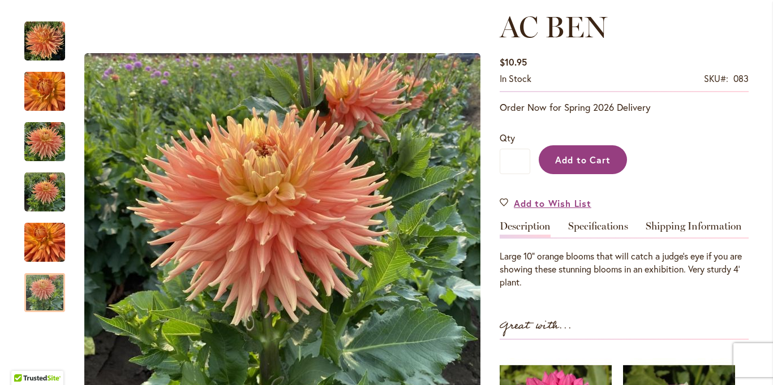
click at [584, 165] on span "Add to Cart" at bounding box center [583, 160] width 56 height 12
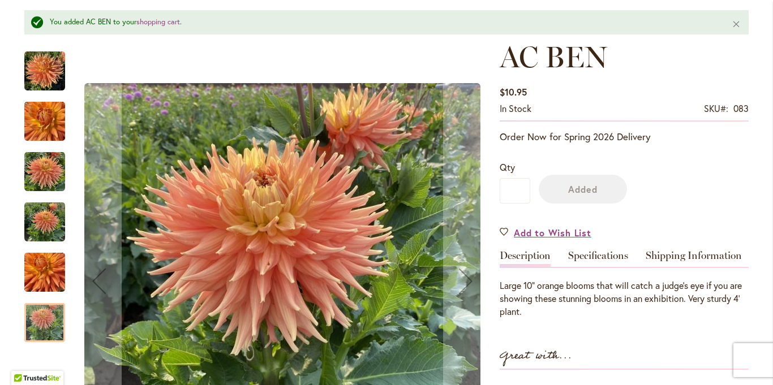
scroll to position [186, 0]
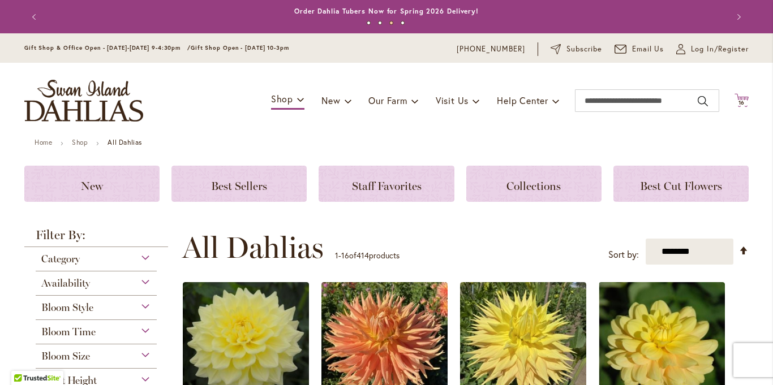
click at [742, 103] on span "16" at bounding box center [742, 102] width 7 height 7
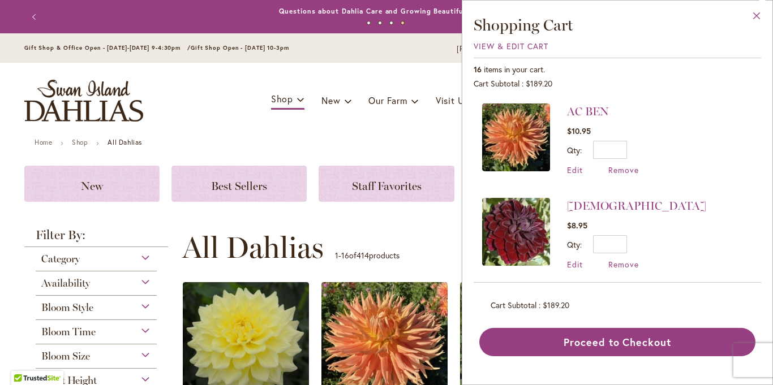
click at [756, 16] on button "Close" at bounding box center [757, 19] width 31 height 36
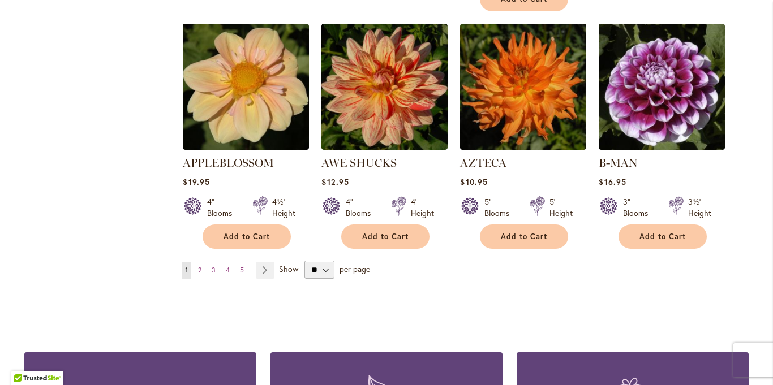
scroll to position [993, 0]
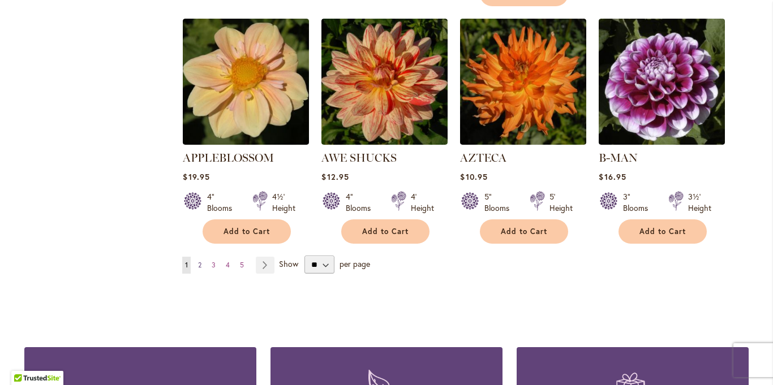
click at [197, 257] on link "Page 2" at bounding box center [199, 265] width 9 height 17
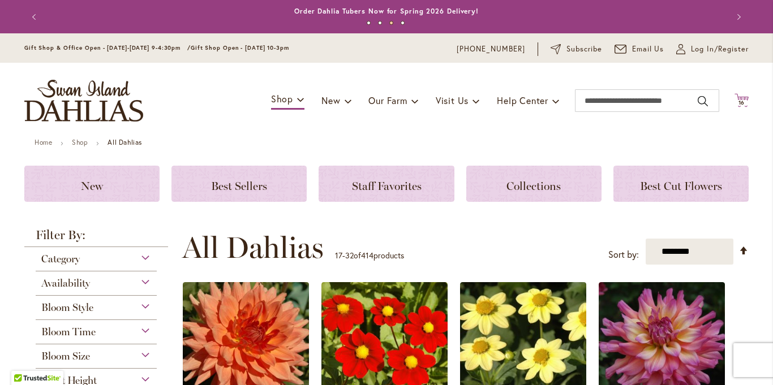
click at [743, 101] on span "16" at bounding box center [742, 102] width 7 height 7
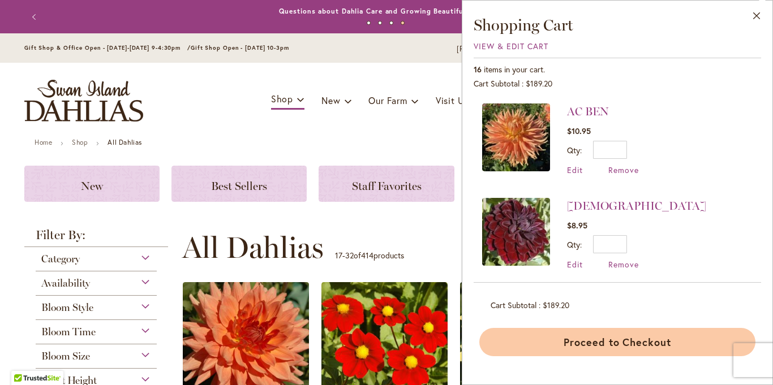
click at [667, 346] on button "Proceed to Checkout" at bounding box center [617, 342] width 276 height 28
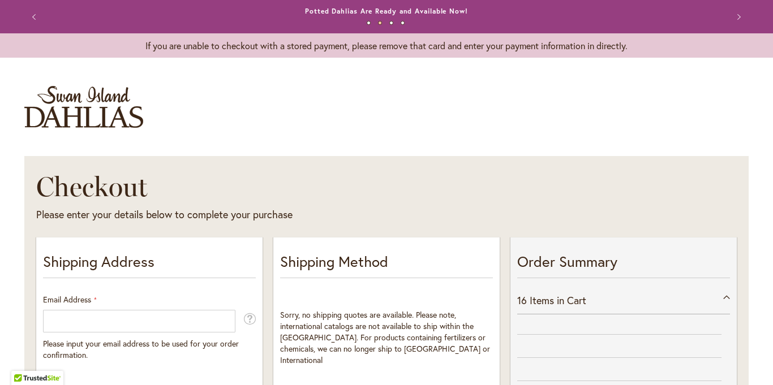
select select "**"
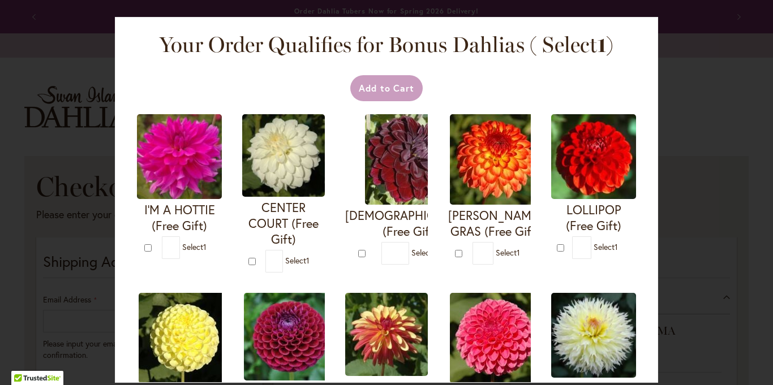
click at [773, 76] on div "Your Order Qualifies for Bonus Dahlias ( Select 1 ) Add to Cart I'M A HOTTIE (F…" at bounding box center [386, 192] width 773 height 385
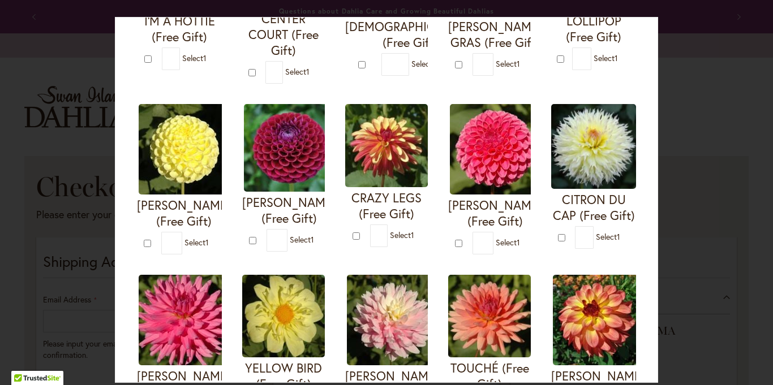
scroll to position [192, 0]
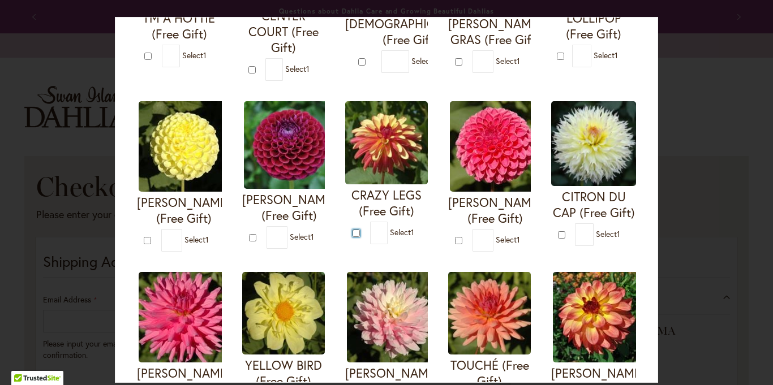
type input "*"
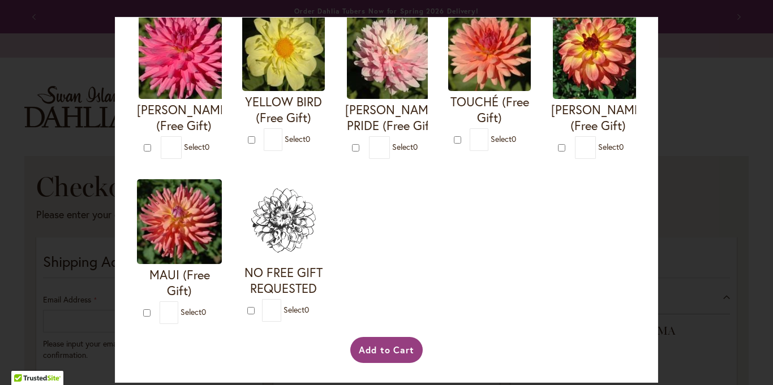
scroll to position [460, 0]
click at [391, 363] on button "Add to Cart" at bounding box center [386, 350] width 73 height 26
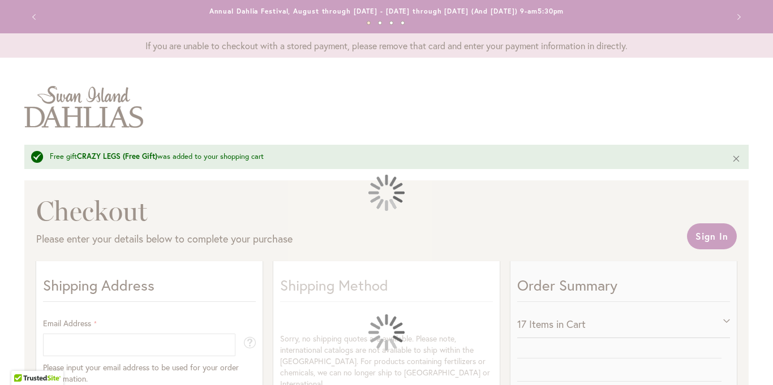
select select "**"
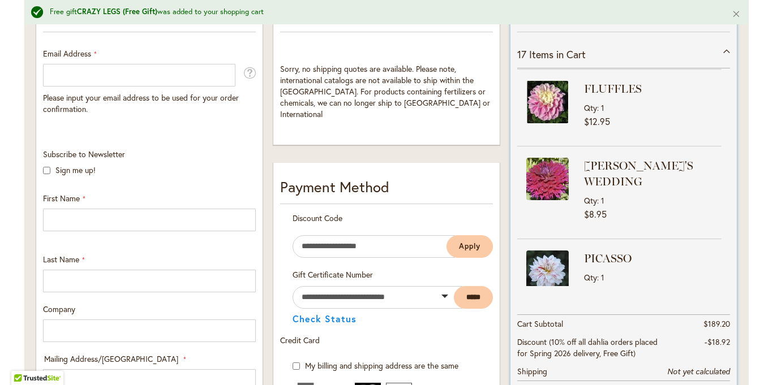
scroll to position [179, 0]
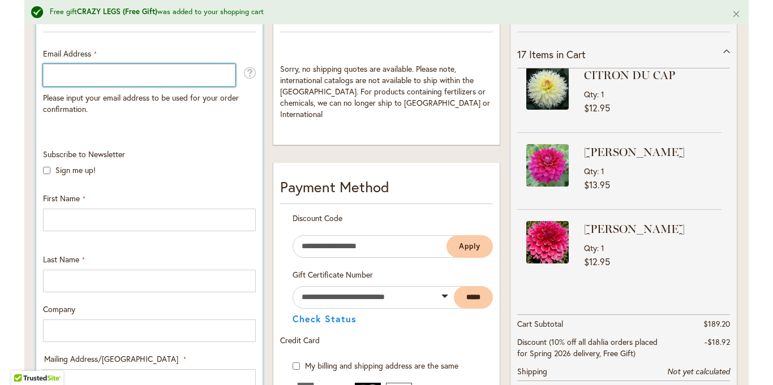
click at [66, 75] on input "Email Address" at bounding box center [139, 75] width 192 height 23
type input "**********"
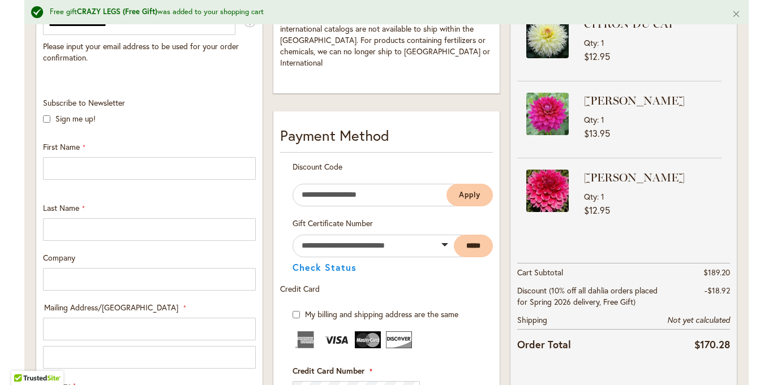
scroll to position [335, 0]
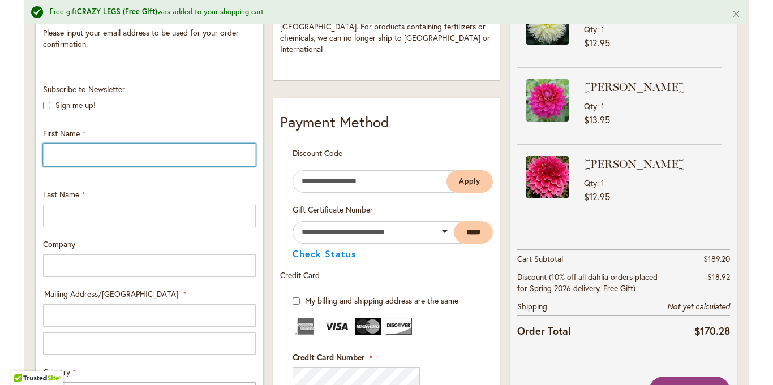
click at [77, 162] on input "First Name" at bounding box center [149, 155] width 213 height 23
type input "*******"
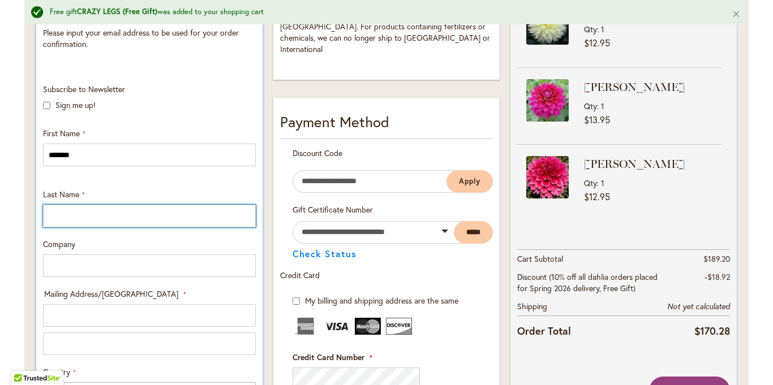
type input "*********"
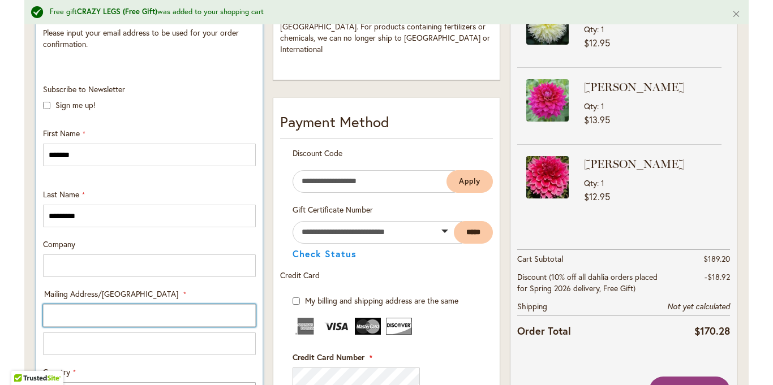
type input "**********"
select select "**"
type input "*********"
type input "**********"
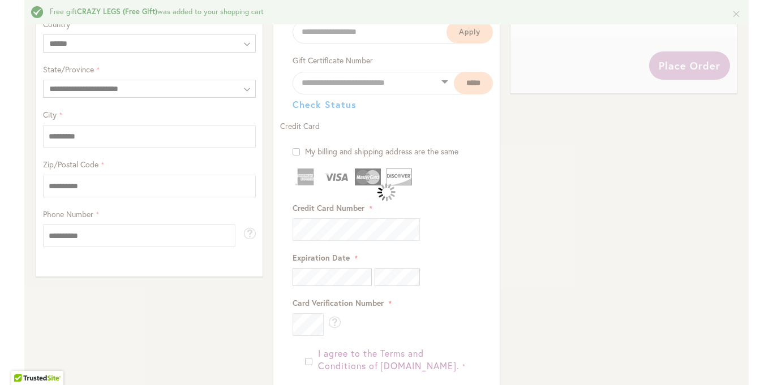
scroll to position [838, 0]
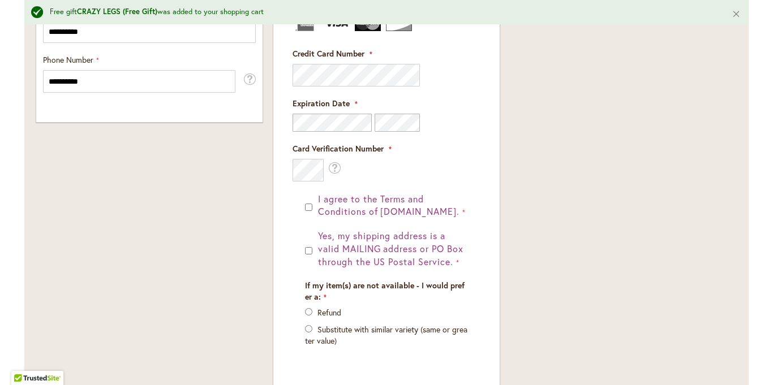
drag, startPoint x: 773, startPoint y: 340, endPoint x: 773, endPoint y: 324, distance: 15.3
click at [773, 324] on body "Please wait... Skip to Accessibility Information The store will not work correc…" at bounding box center [386, 192] width 773 height 385
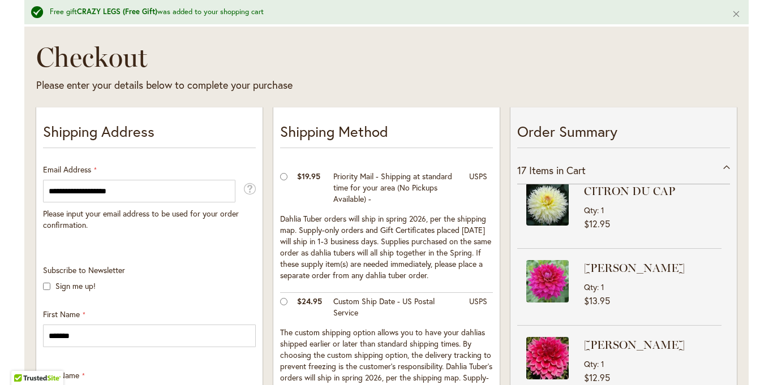
scroll to position [0, 0]
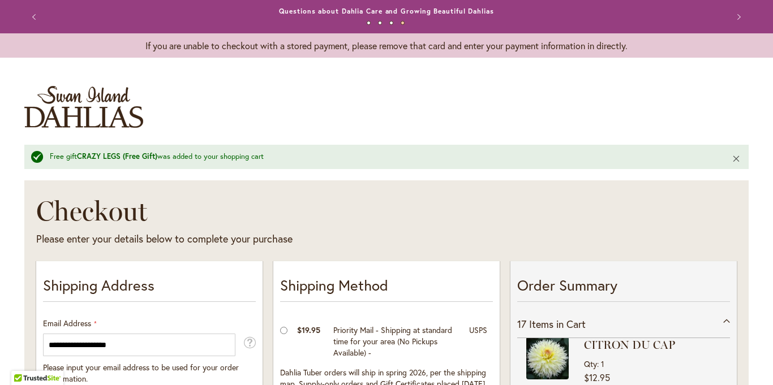
click at [734, 153] on button "Close" at bounding box center [737, 158] width 24 height 27
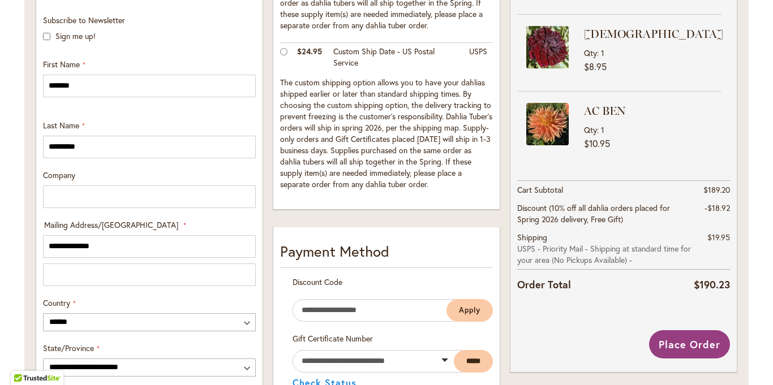
scroll to position [260, 0]
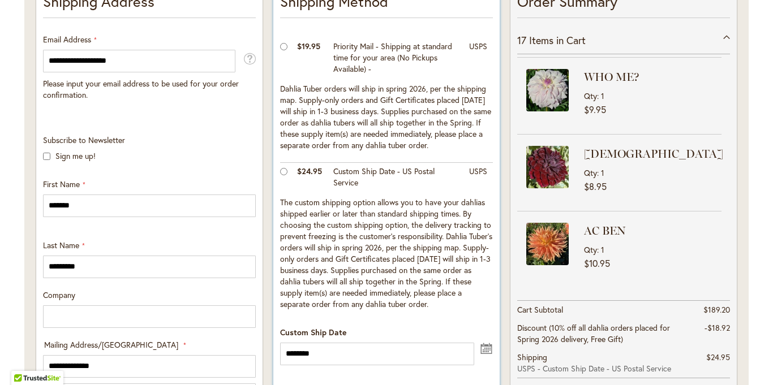
click at [486, 271] on td "The custom shipping option allows you to have your dahlias shipped earlier or l…" at bounding box center [386, 255] width 213 height 122
click at [344, 343] on input "********" at bounding box center [377, 354] width 194 height 23
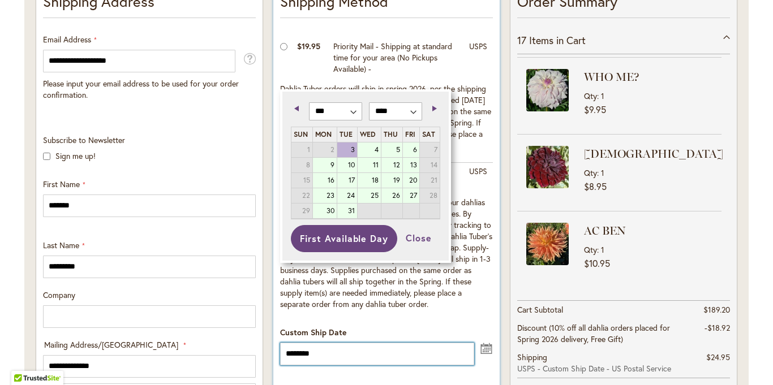
scroll to position [340, 0]
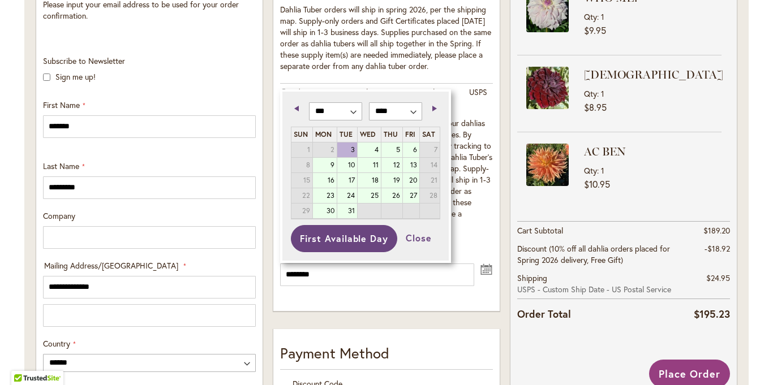
click at [432, 110] on span "Next" at bounding box center [434, 109] width 5 height 6
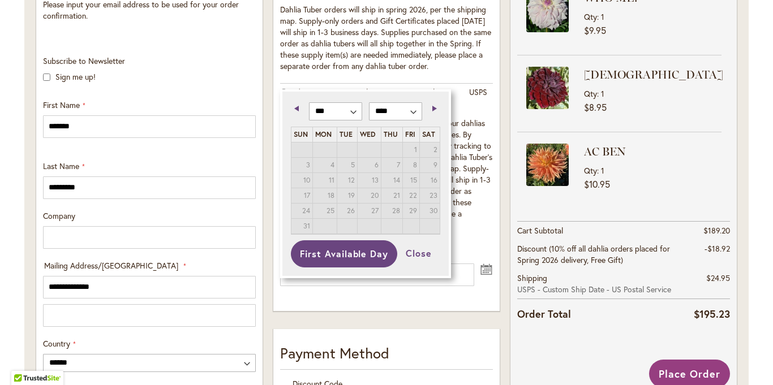
click at [432, 110] on span "Next" at bounding box center [434, 109] width 5 height 6
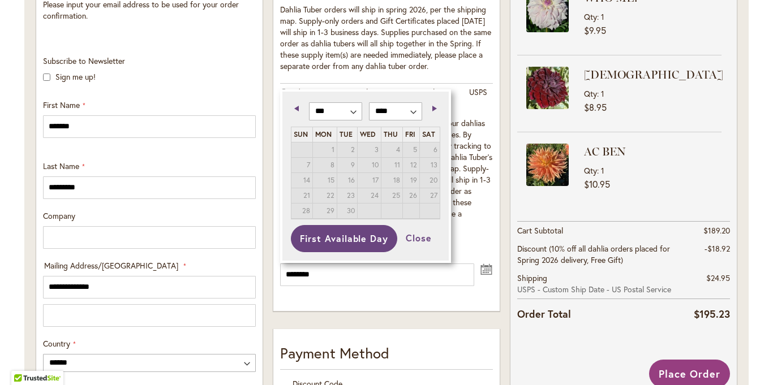
click at [432, 110] on span "Next" at bounding box center [434, 109] width 5 height 6
click at [296, 113] on link "Previous" at bounding box center [299, 108] width 14 height 14
click at [300, 112] on link "Previous" at bounding box center [299, 108] width 14 height 14
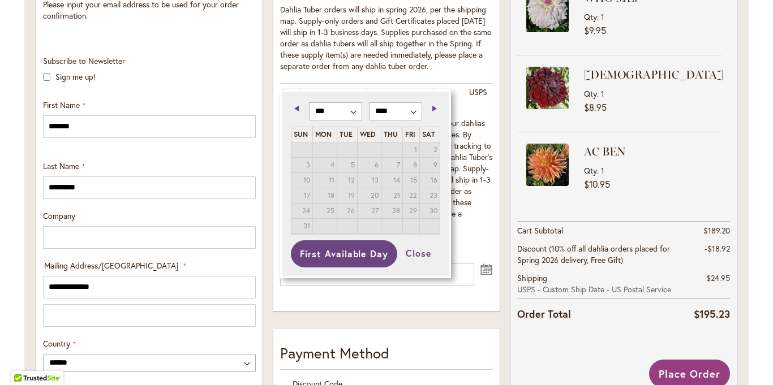
click at [295, 116] on div "Previous Next *** *** *** *** *** *** *** *** *** *** *** *** **** ****" at bounding box center [365, 113] width 149 height 27
click at [297, 107] on span "Previous" at bounding box center [296, 109] width 5 height 6
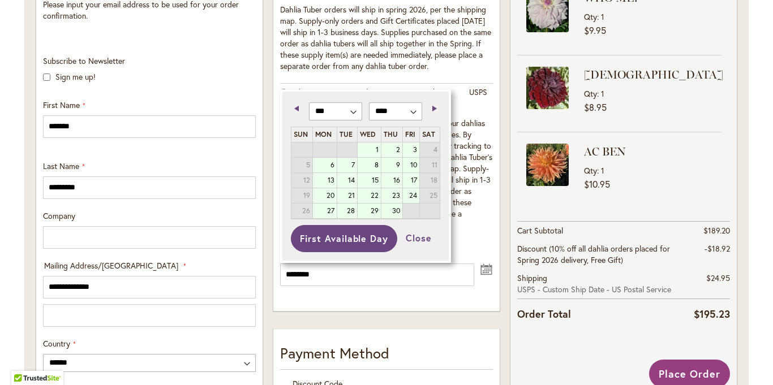
click at [297, 107] on span "Previous" at bounding box center [296, 109] width 5 height 6
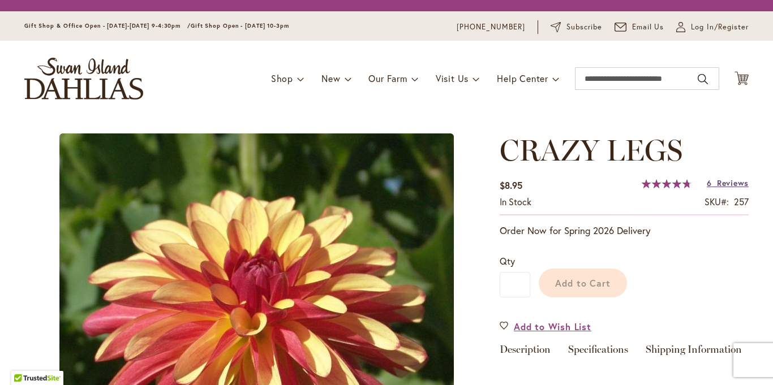
click at [717, 183] on span "Reviews" at bounding box center [733, 183] width 32 height 11
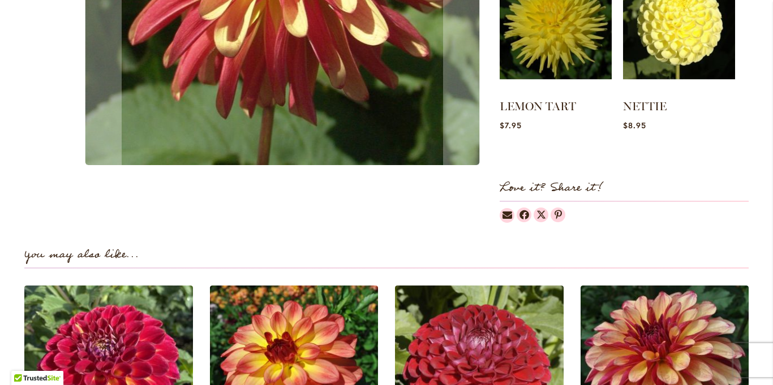
scroll to position [138, 0]
